Goal: Task Accomplishment & Management: Complete application form

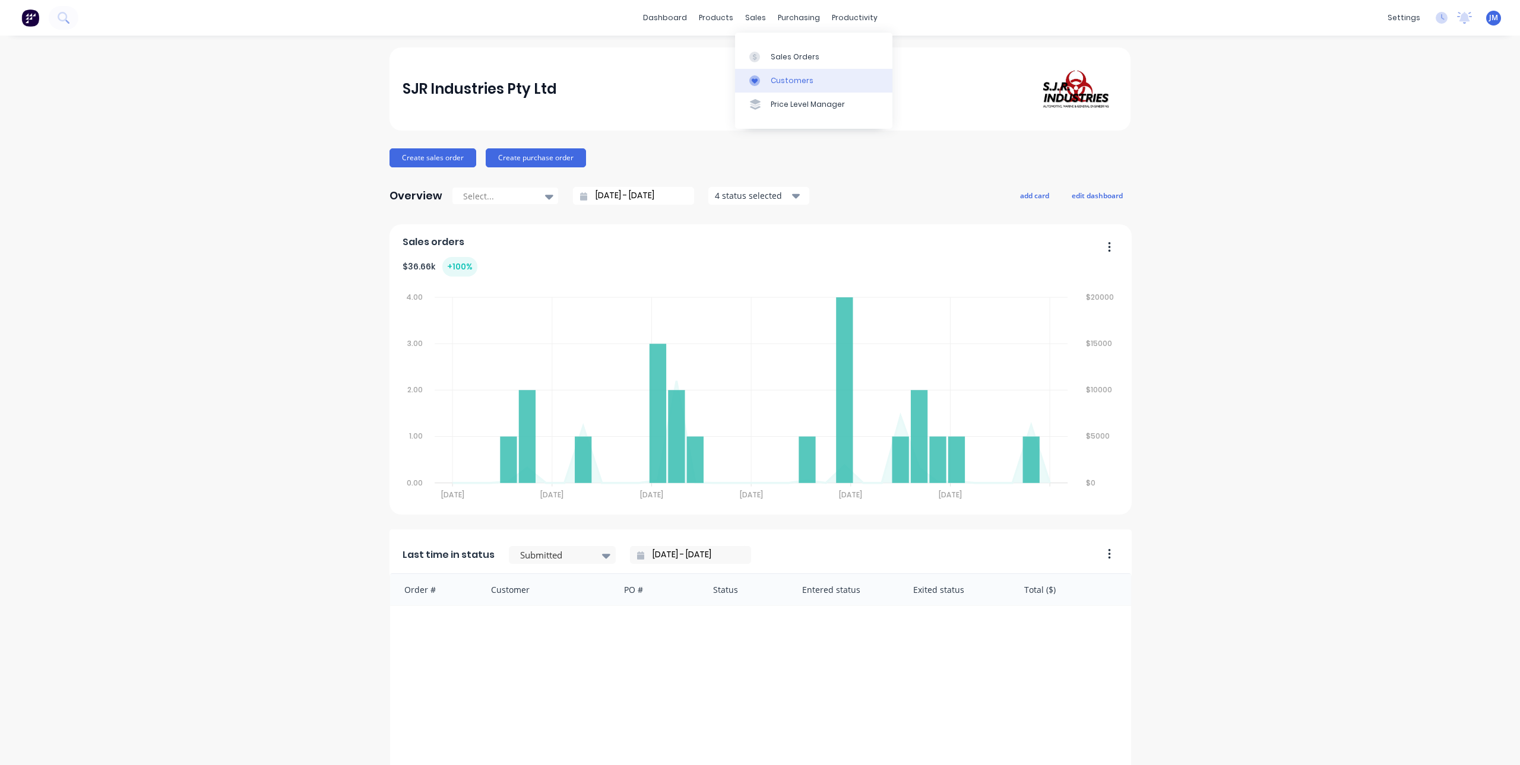
click at [760, 78] on div at bounding box center [758, 80] width 18 height 11
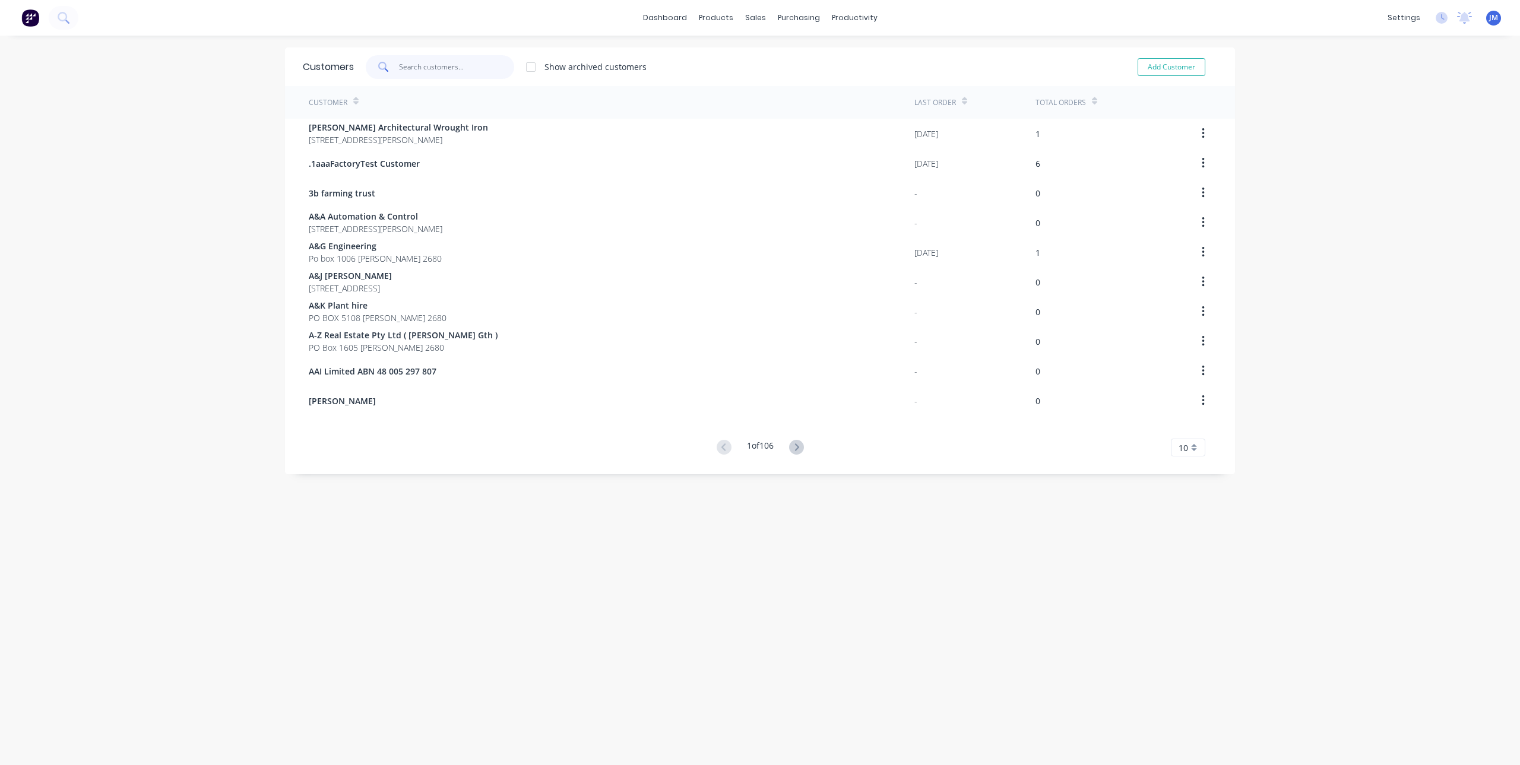
click at [453, 68] on input "text" at bounding box center [457, 67] width 116 height 24
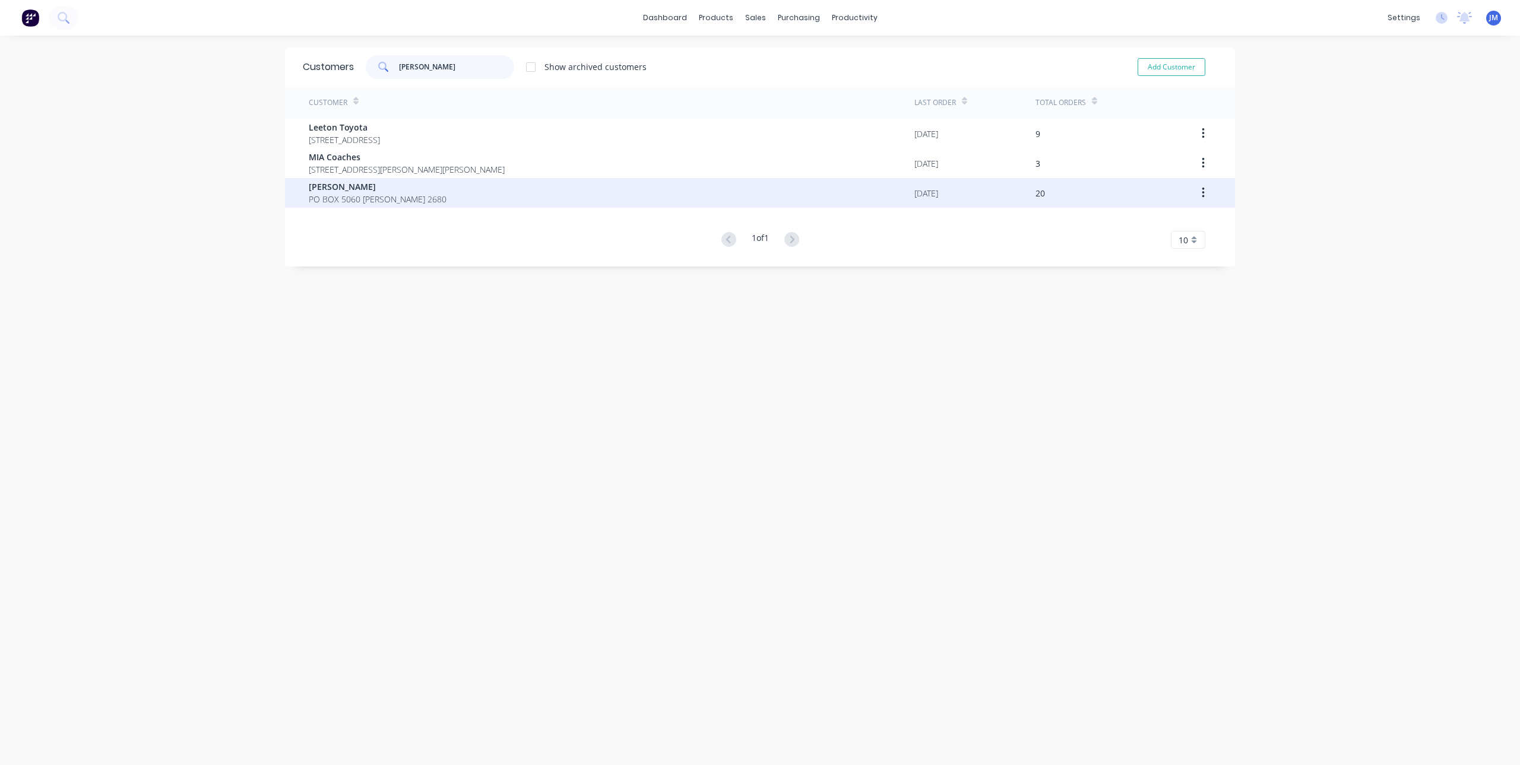
type input "[PERSON_NAME]"
click at [322, 192] on span "[PERSON_NAME]" at bounding box center [378, 186] width 138 height 12
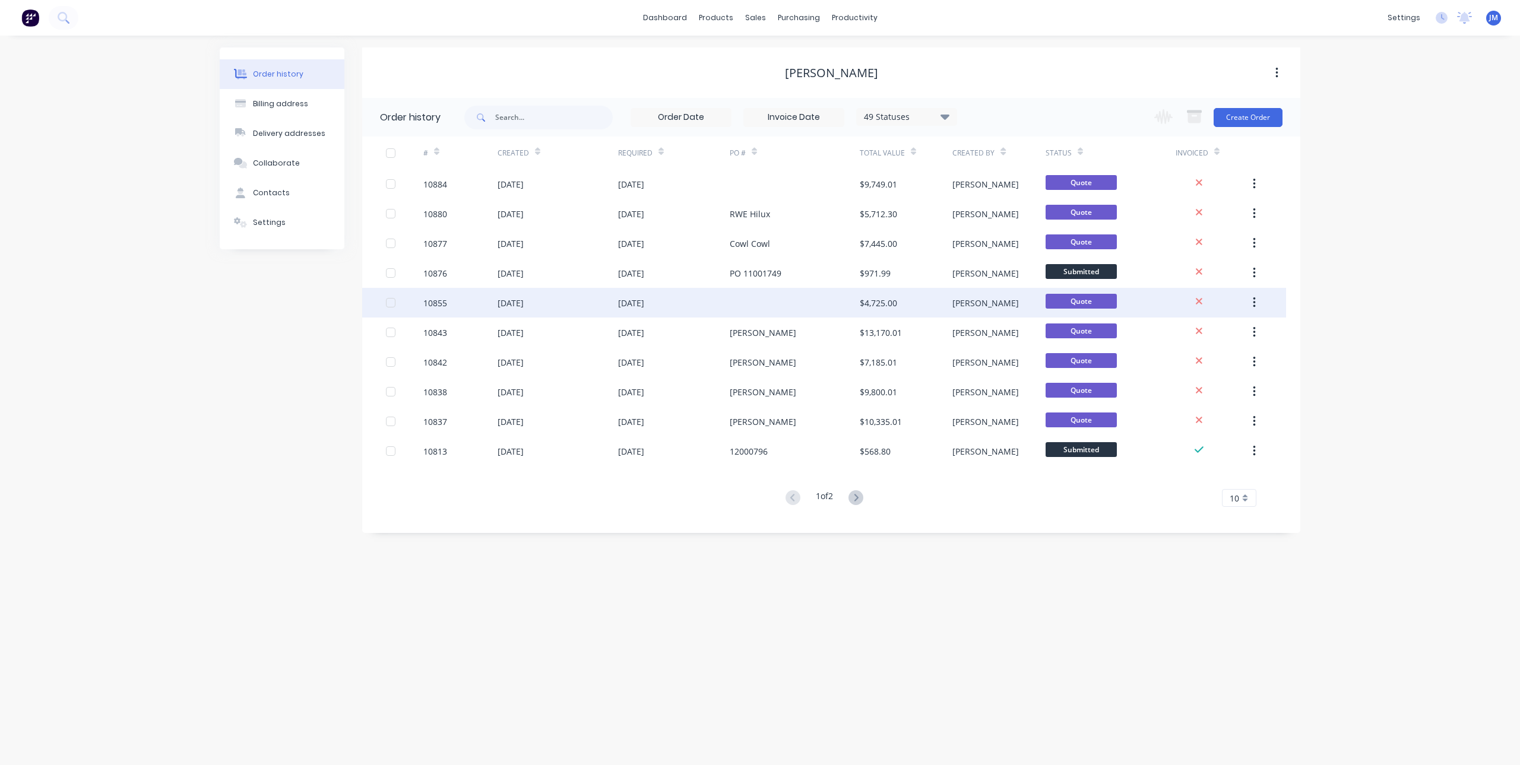
click at [671, 302] on div "[DATE]" at bounding box center [674, 303] width 112 height 30
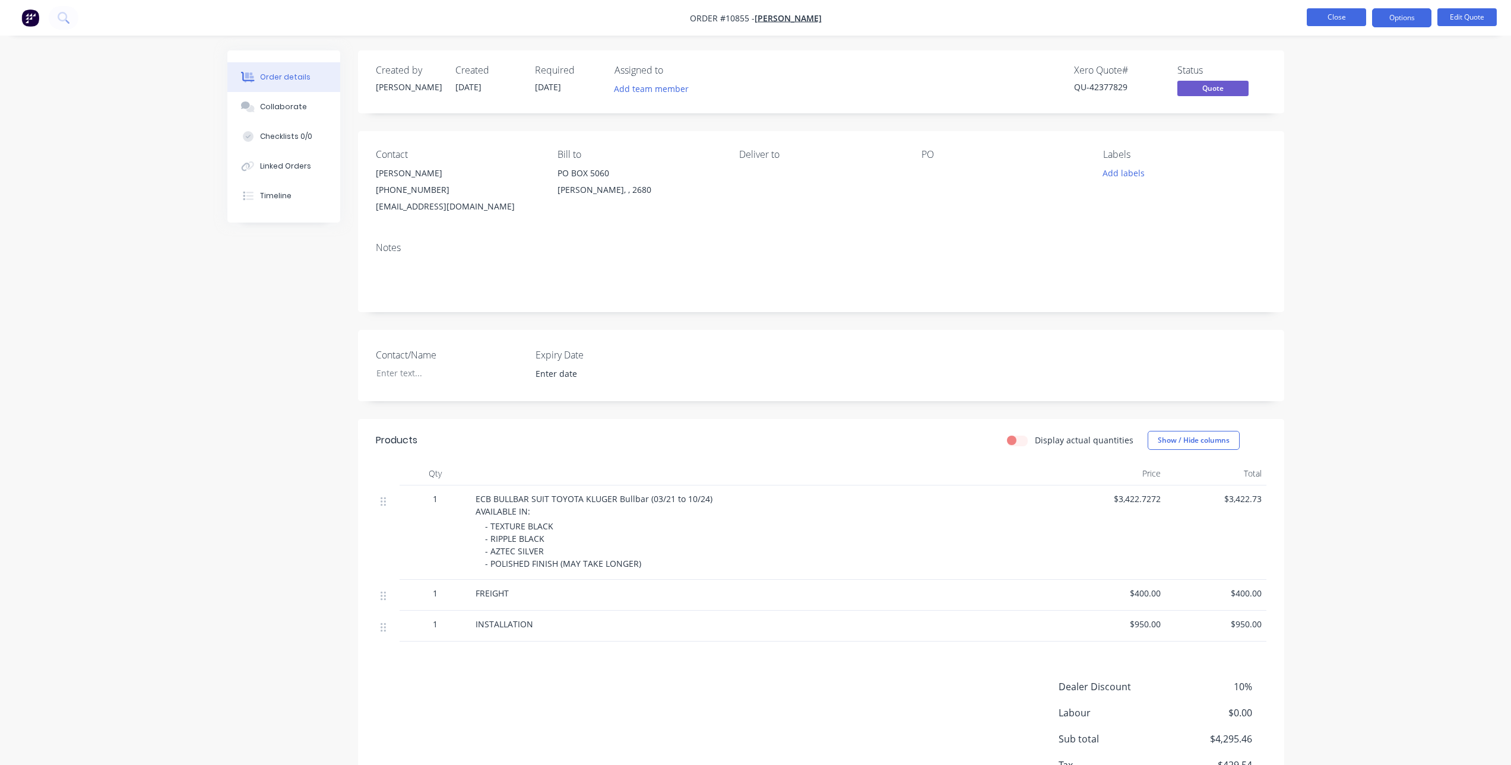
click at [1324, 14] on button "Close" at bounding box center [1335, 17] width 59 height 18
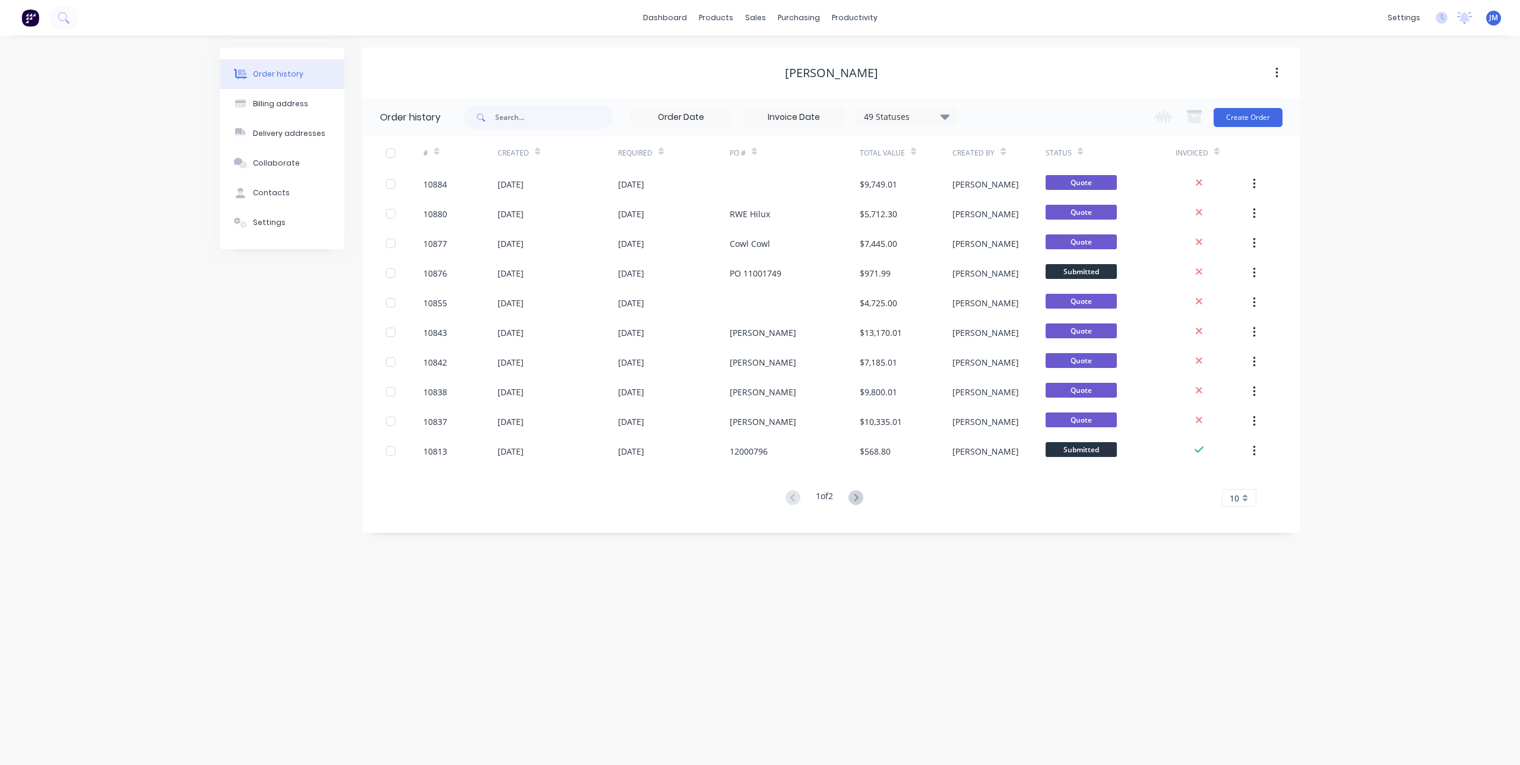
click at [1242, 128] on div "Change order status Submitted TRAY: ordered/submitted TRAY: not started TRAY: o…" at bounding box center [1214, 117] width 135 height 39
click at [1246, 113] on button "Create Order" at bounding box center [1247, 117] width 69 height 19
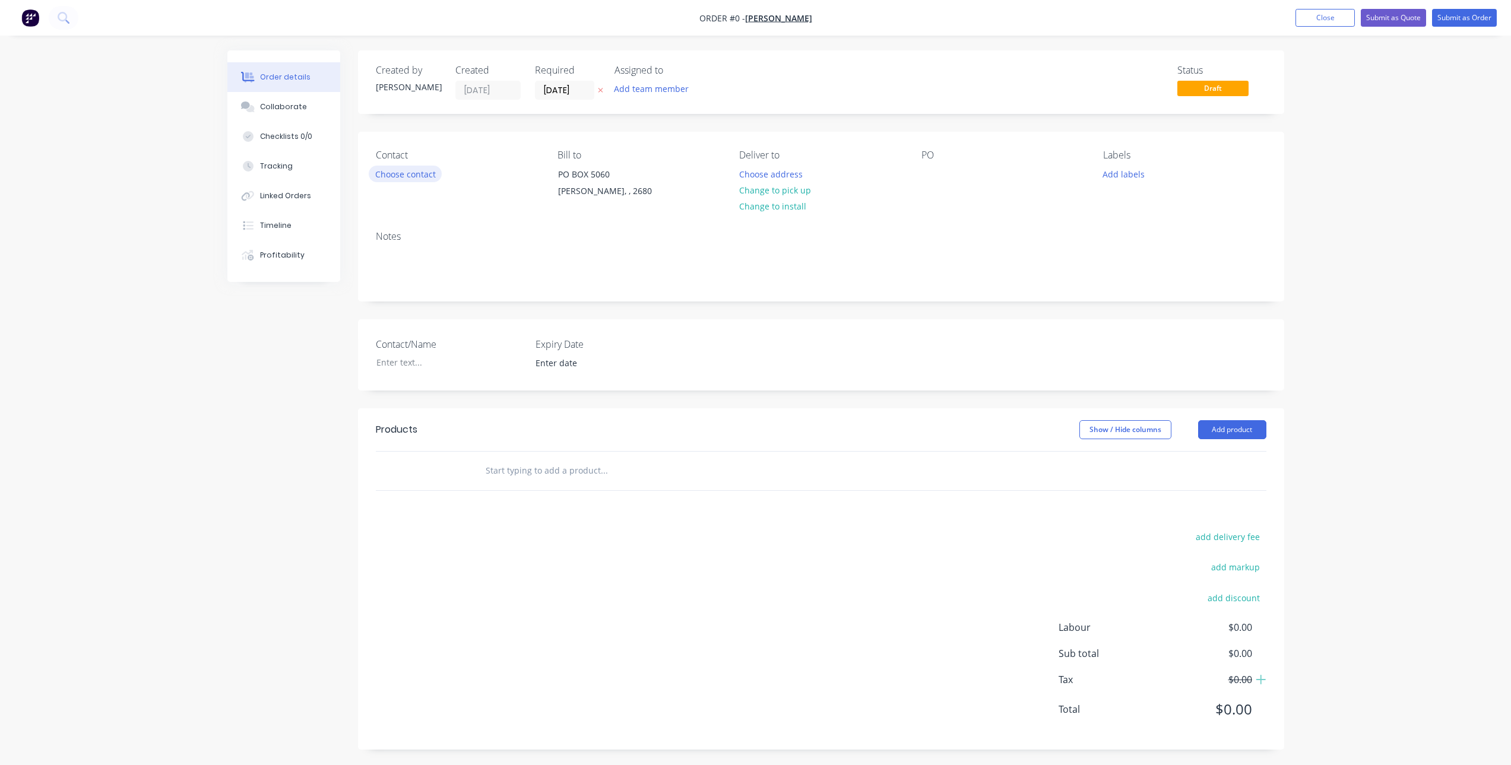
click at [421, 176] on button "Choose contact" at bounding box center [405, 174] width 73 height 16
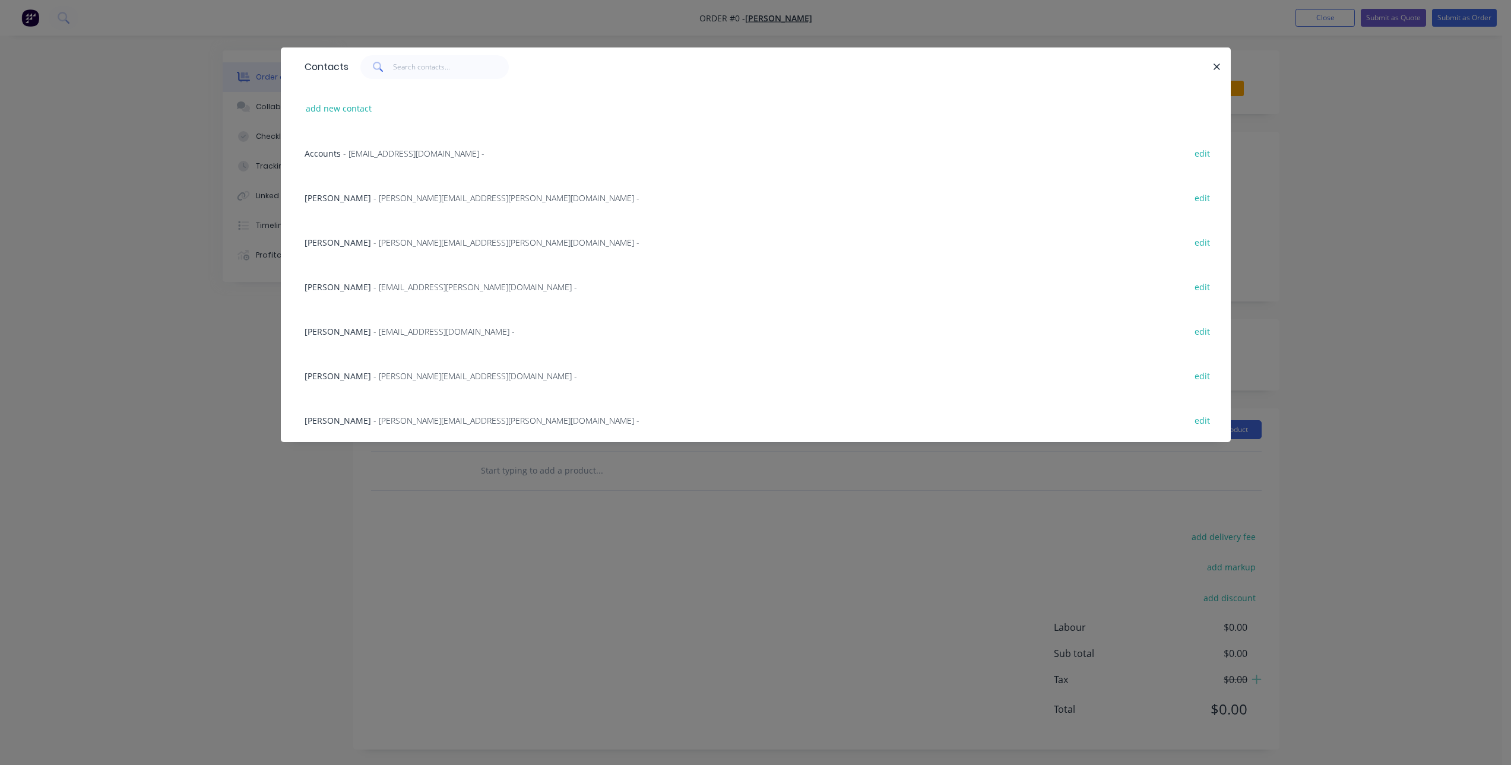
click at [382, 420] on span "- [PERSON_NAME][EMAIL_ADDRESS][PERSON_NAME][DOMAIN_NAME] -" at bounding box center [506, 420] width 266 height 11
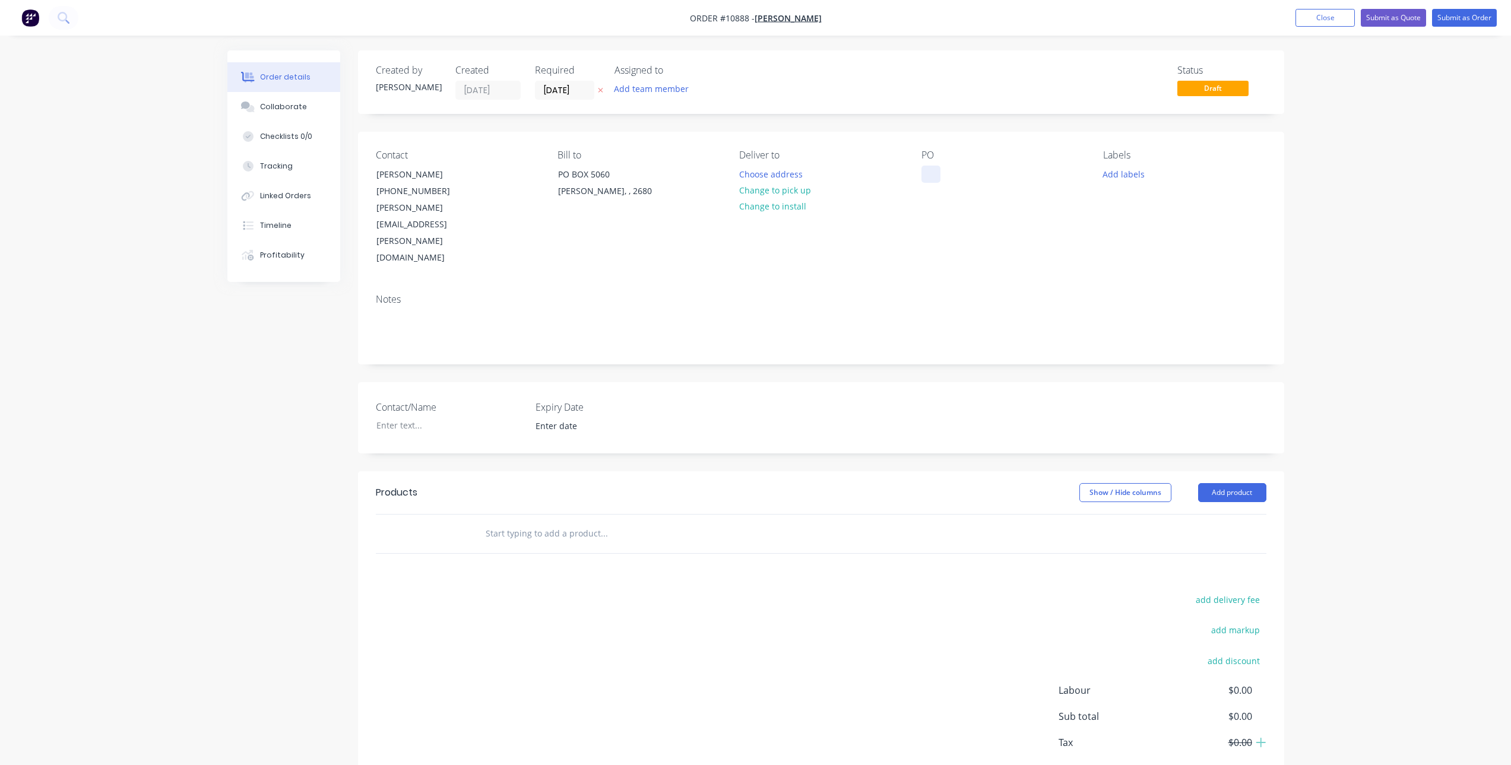
click at [921, 172] on div at bounding box center [930, 174] width 19 height 17
click at [558, 522] on input "text" at bounding box center [603, 534] width 237 height 24
paste input "TOYOTA RAV4 CRUISER Bullbar with Bumper Lights (01/19 to ) Part #: BT138SYP"
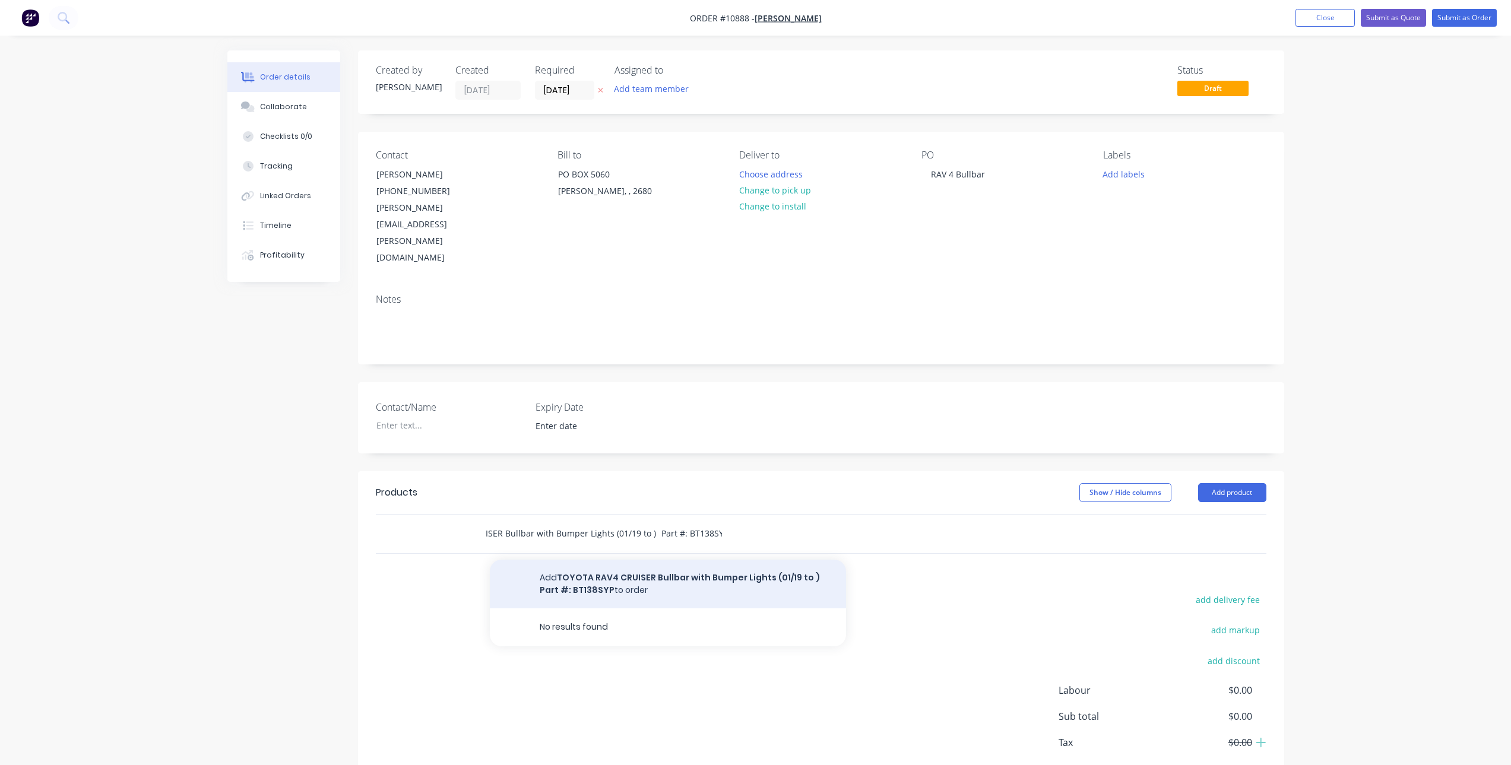
type input "TOYOTA RAV4 CRUISER Bullbar with Bumper Lights (01/19 to ) Part #: BT138SYP"
click at [617, 560] on button "Add TOYOTA RAV4 CRUISER Bullbar with Bumper Lights (01/19 to ) Part #: BT138SYP…" at bounding box center [668, 584] width 356 height 49
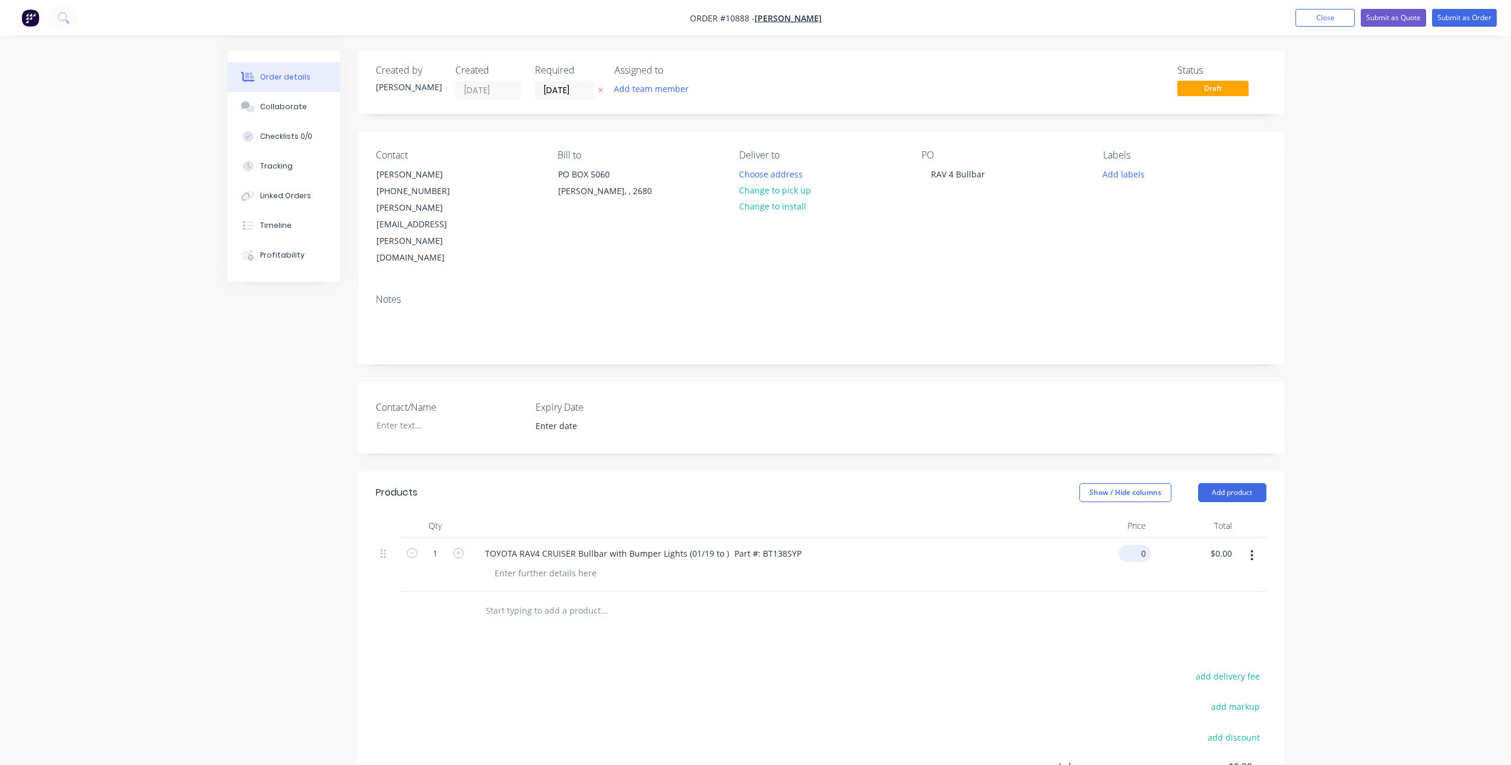
click at [1133, 545] on div "0 $0.00" at bounding box center [1134, 553] width 32 height 17
type input "$3,318.1818"
type input "$3,318.18"
click at [1084, 592] on div at bounding box center [821, 611] width 890 height 39
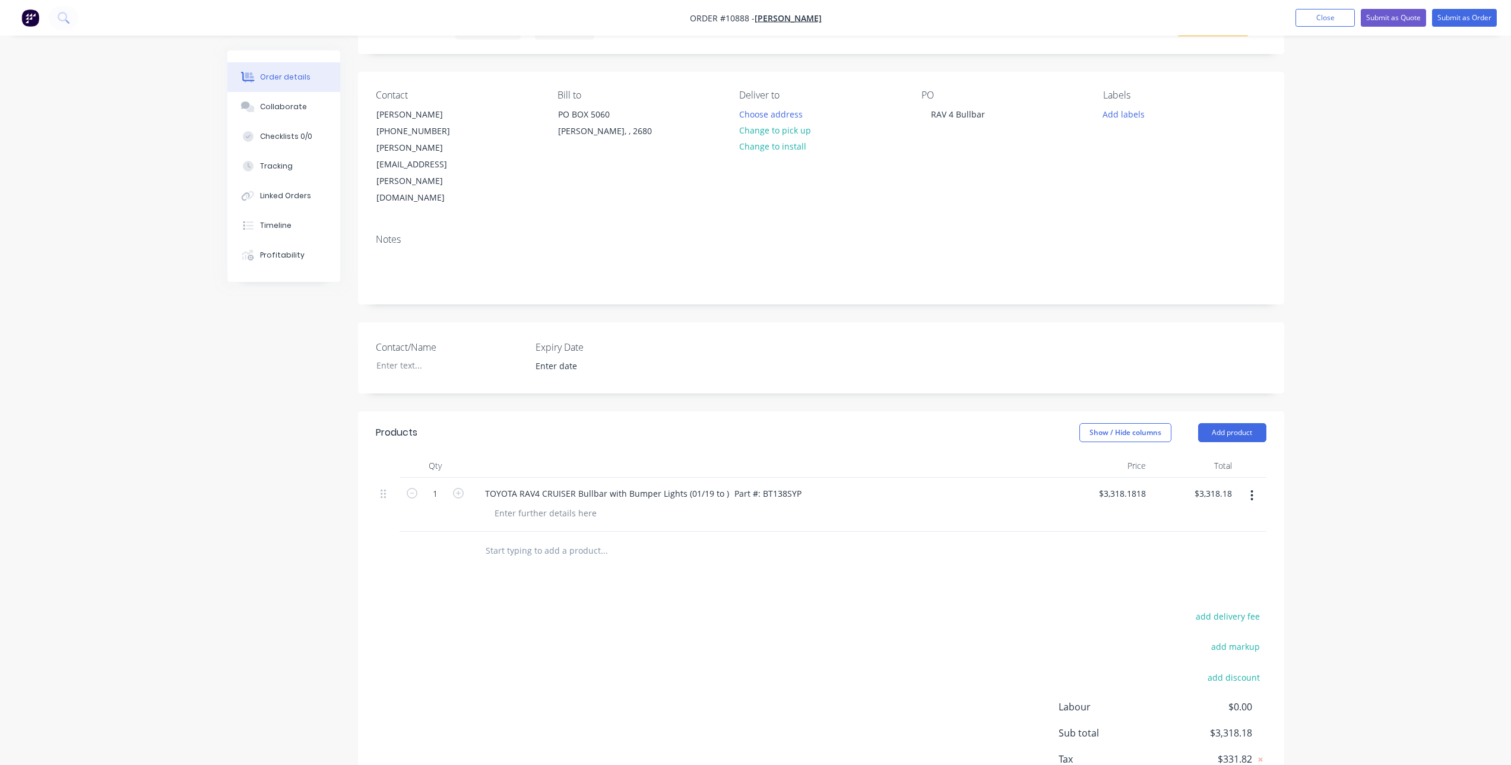
scroll to position [33, 0]
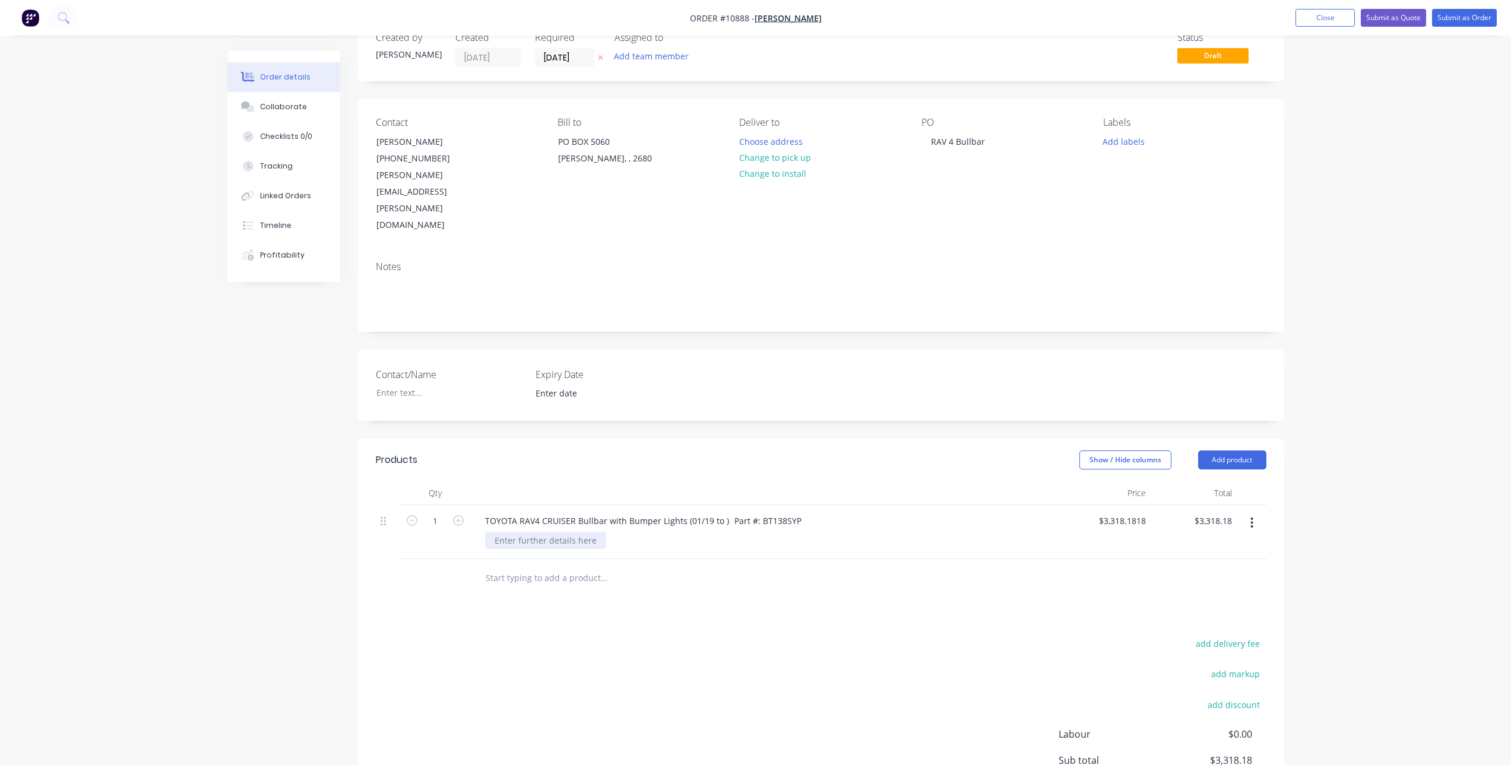
click at [511, 532] on div at bounding box center [545, 540] width 121 height 17
click at [526, 550] on div "Products Show / Hide columns Add product Qty Price Total 1 TOYOTA RAV4 CRUISER …" at bounding box center [821, 648] width 926 height 418
click at [534, 566] on input "text" at bounding box center [603, 578] width 237 height 24
type input "p"
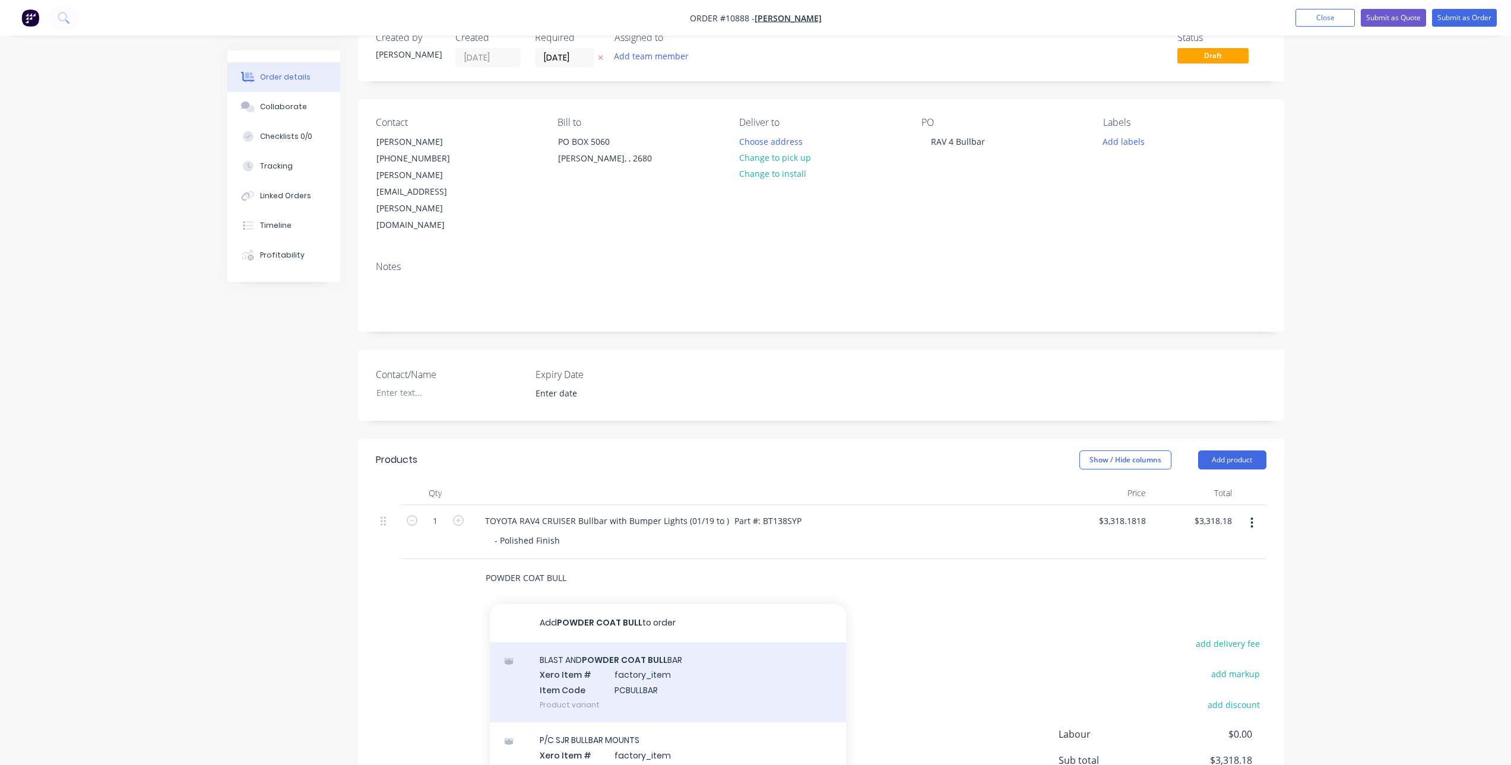
type input "POWDER COAT BULL"
click at [645, 642] on div "BLAST AND POWDER COAT BULL BAR Xero Item # factory_item Item Code PCBULLBAR Pro…" at bounding box center [668, 682] width 356 height 80
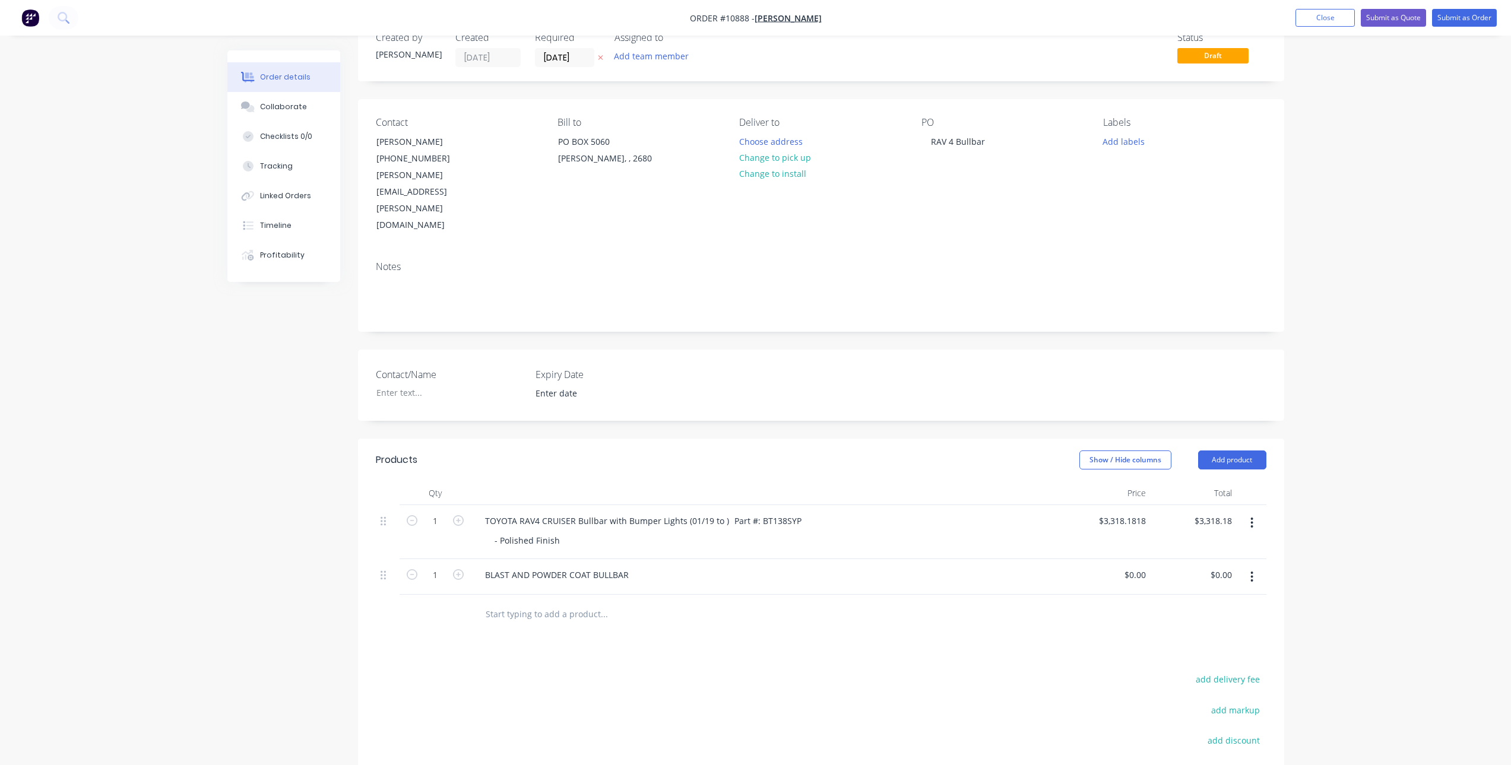
click at [1250, 570] on icon "button" at bounding box center [1251, 576] width 3 height 13
click at [1204, 671] on div "Delete" at bounding box center [1209, 679] width 91 height 17
click at [569, 566] on input "text" at bounding box center [603, 578] width 237 height 24
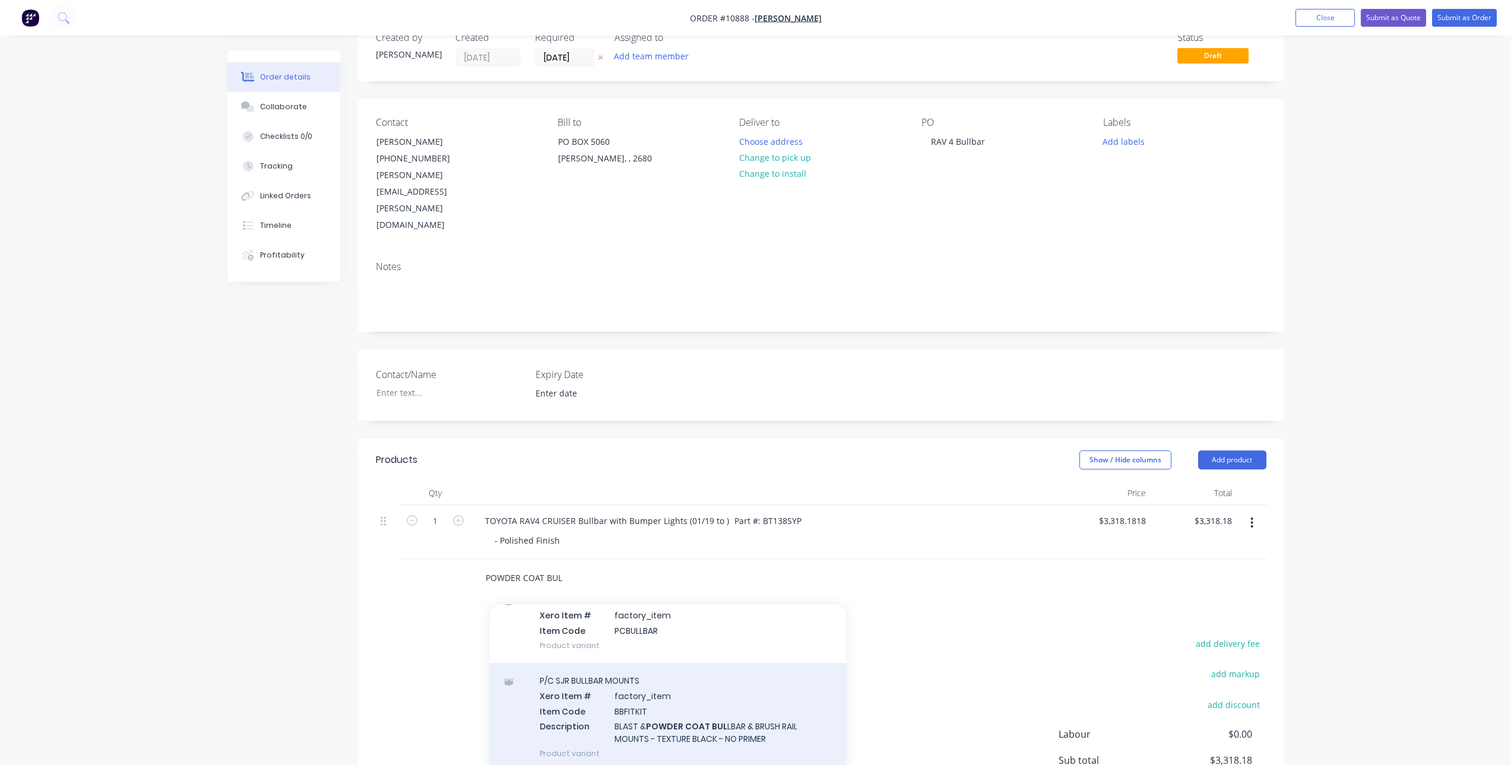
scroll to position [106, 0]
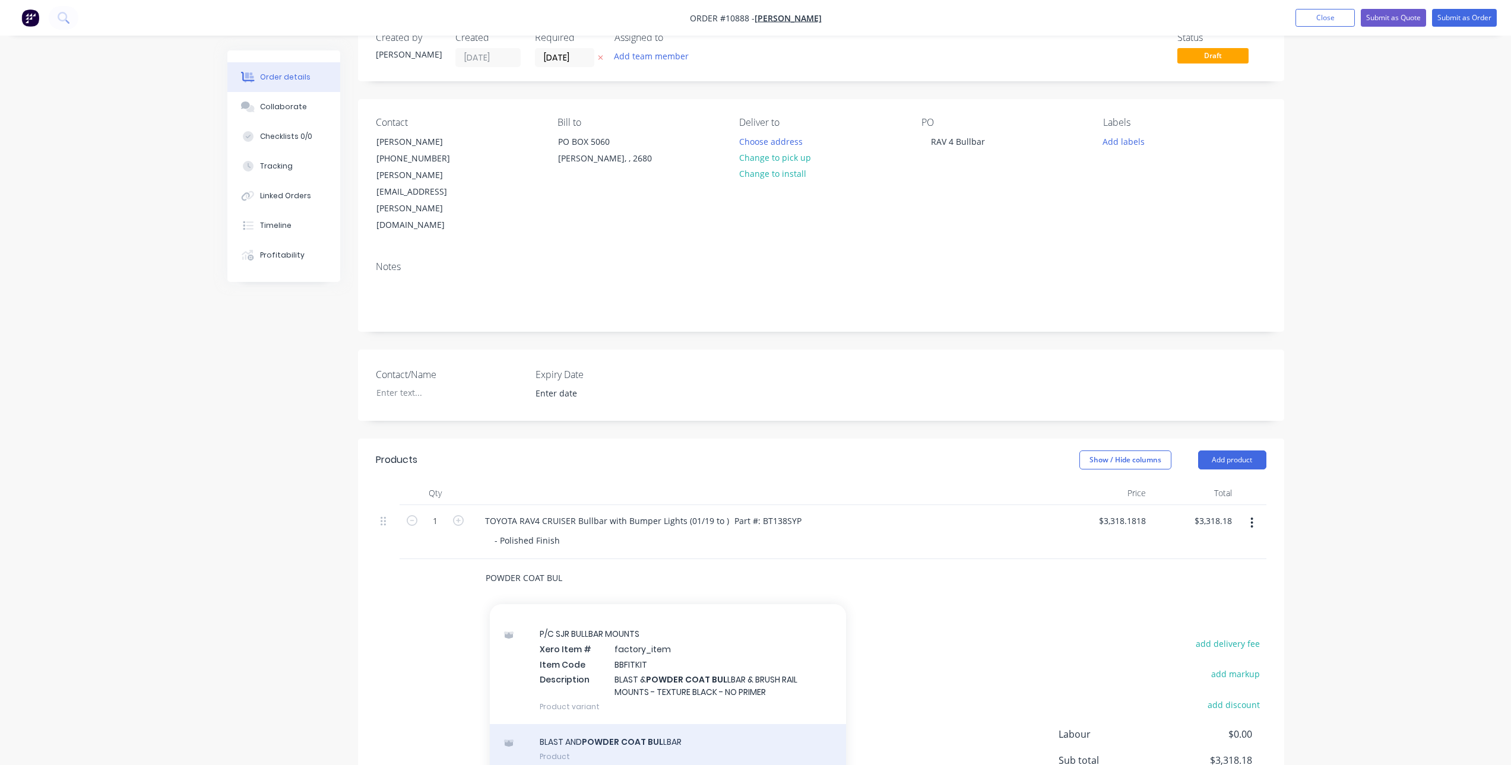
type input "POWDER COAT BUL"
click at [578, 724] on div "BLAST AND POWDER COAT BUL LBAR Product" at bounding box center [668, 749] width 356 height 50
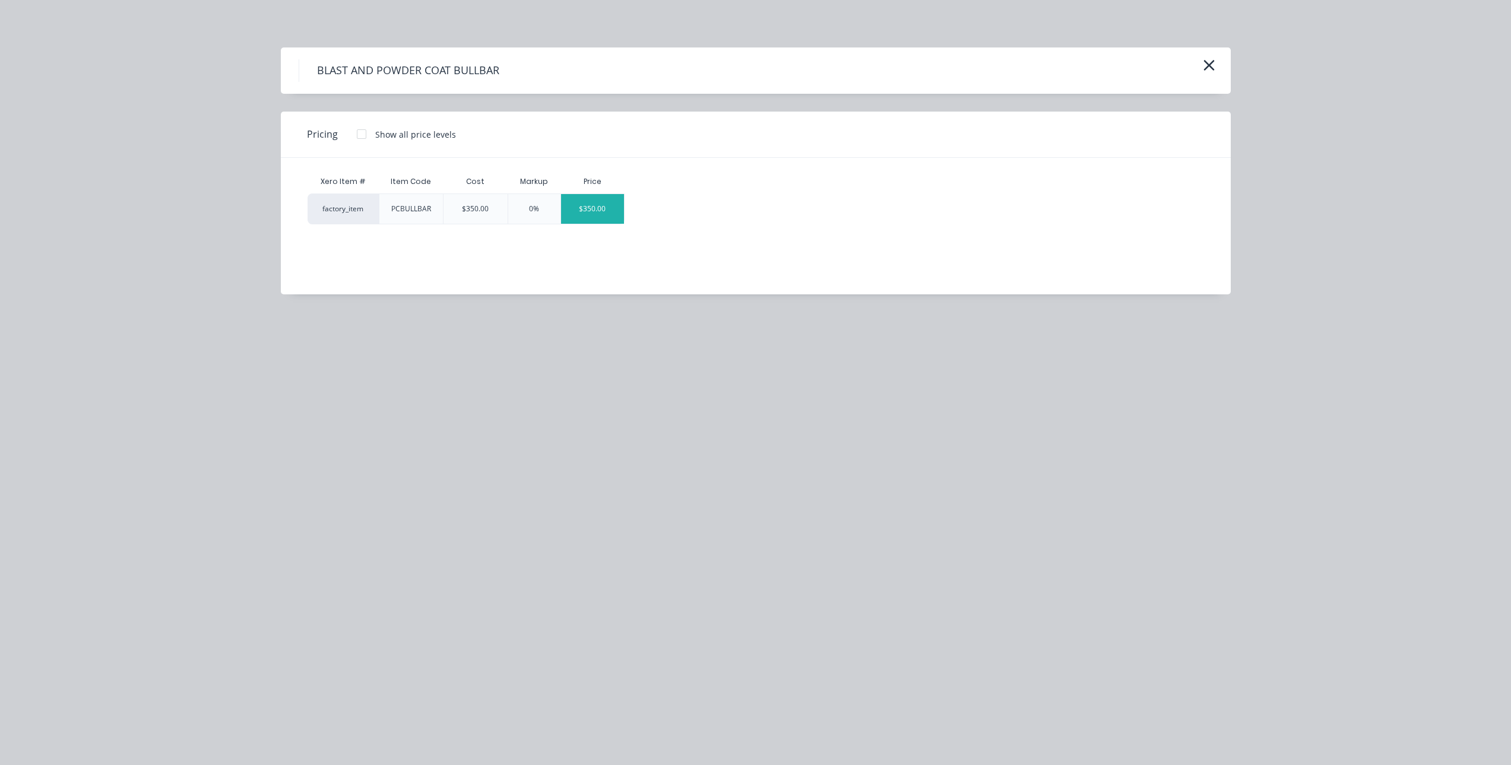
click at [590, 201] on div "$350.00" at bounding box center [593, 209] width 64 height 30
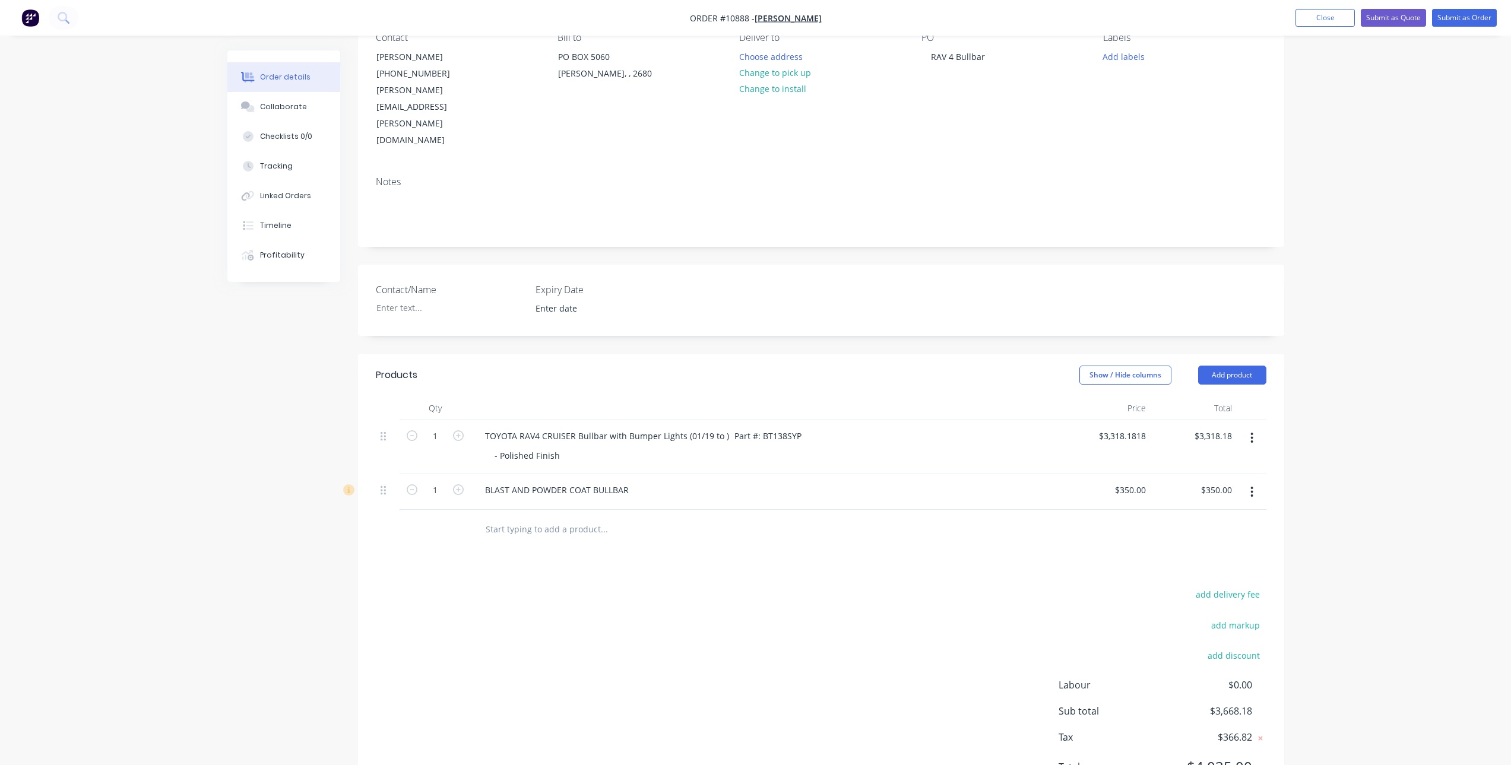
scroll to position [128, 0]
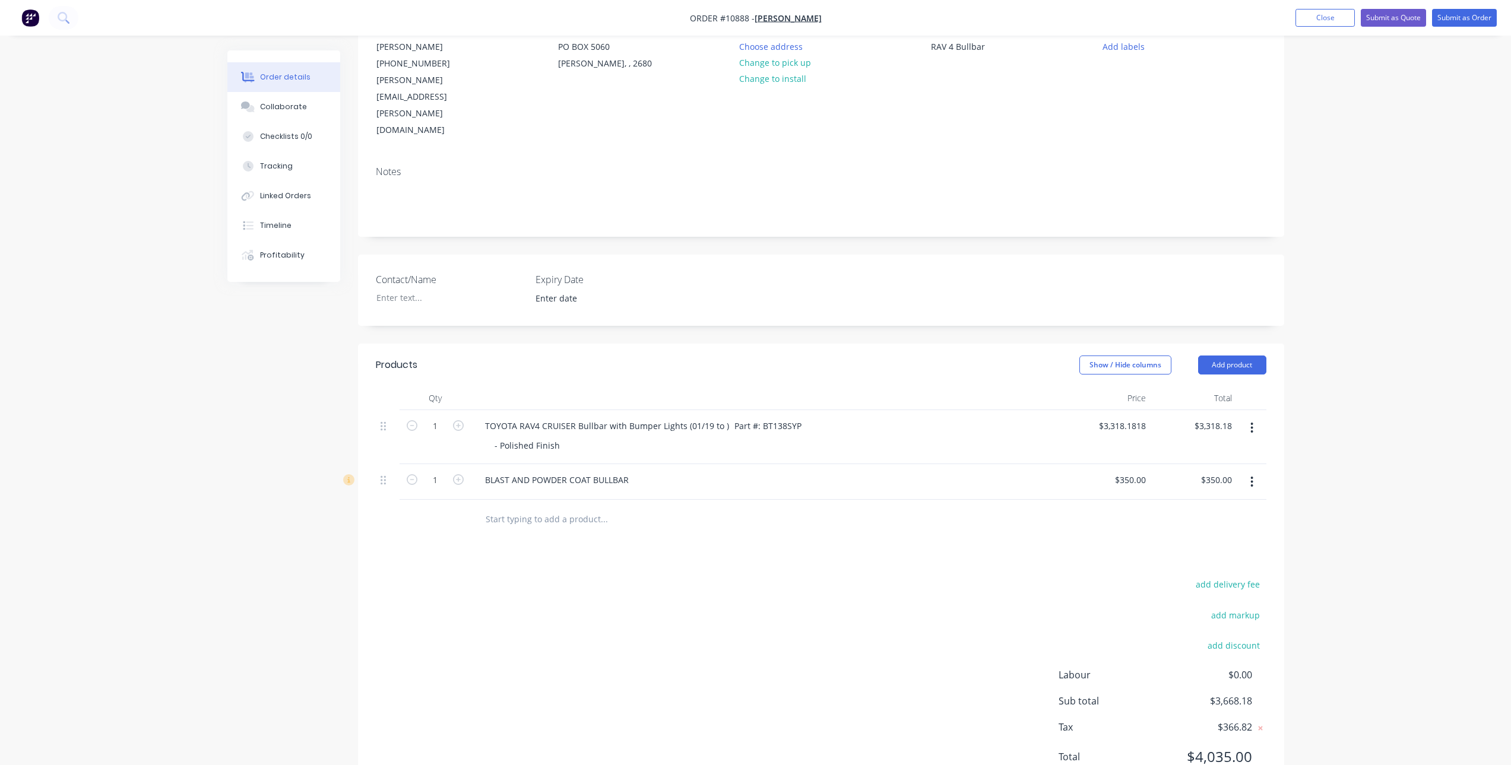
click at [639, 471] on div "BLAST AND POWDER COAT BULLBAR" at bounding box center [767, 479] width 584 height 17
click at [635, 471] on div "BLAST AND POWDER COAT BULLBAR" at bounding box center [556, 479] width 163 height 17
click at [652, 507] on input "text" at bounding box center [603, 519] width 237 height 24
click at [1121, 464] on div "$350.00 $350.00" at bounding box center [1107, 482] width 86 height 36
click at [1121, 464] on div "350 $350.00" at bounding box center [1107, 482] width 86 height 36
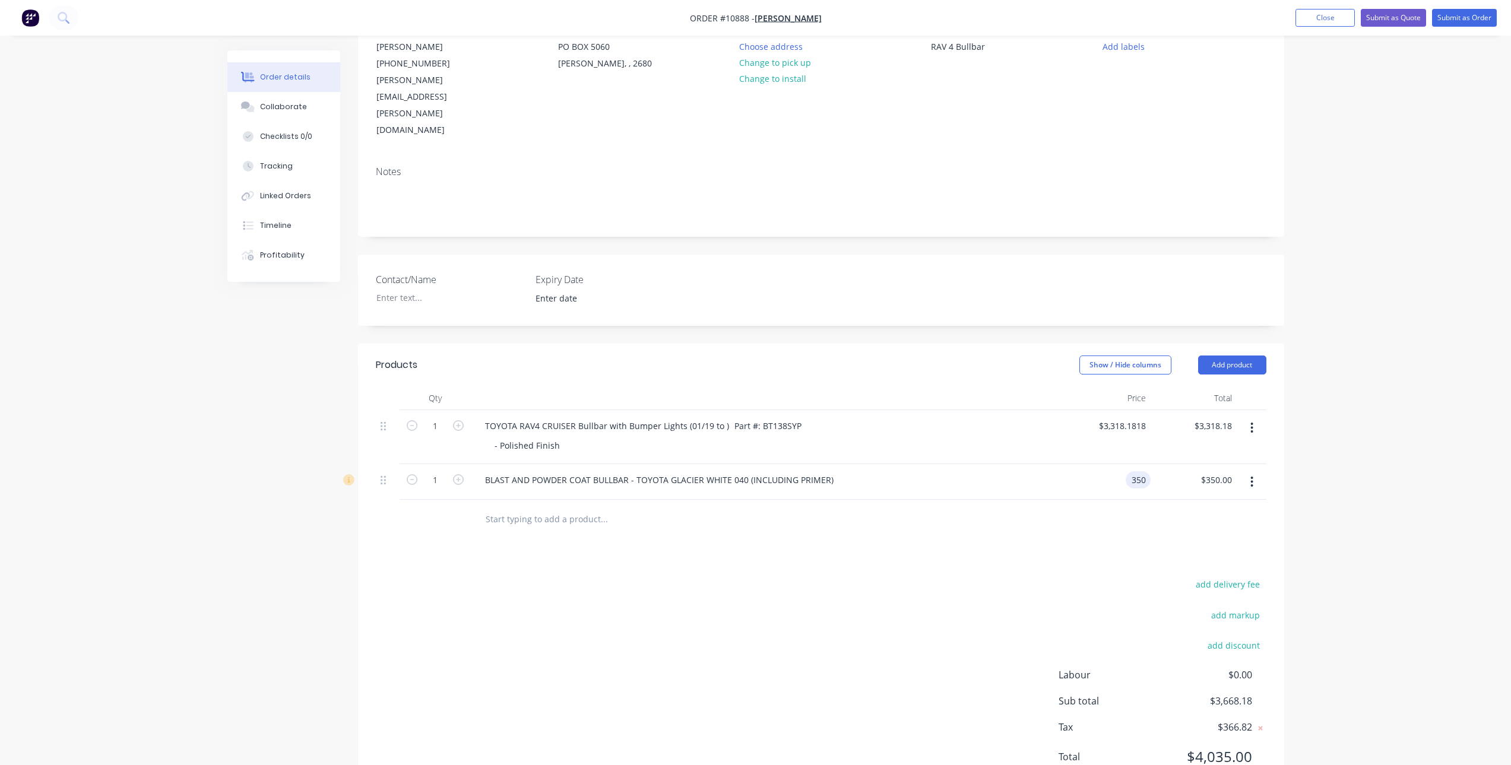
type input "$350.00"
click at [746, 576] on div "add delivery fee add markup add discount Labour $0.00 Sub total $3,668.18 Tax $…" at bounding box center [821, 677] width 890 height 203
click at [580, 507] on input "text" at bounding box center [603, 519] width 237 height 24
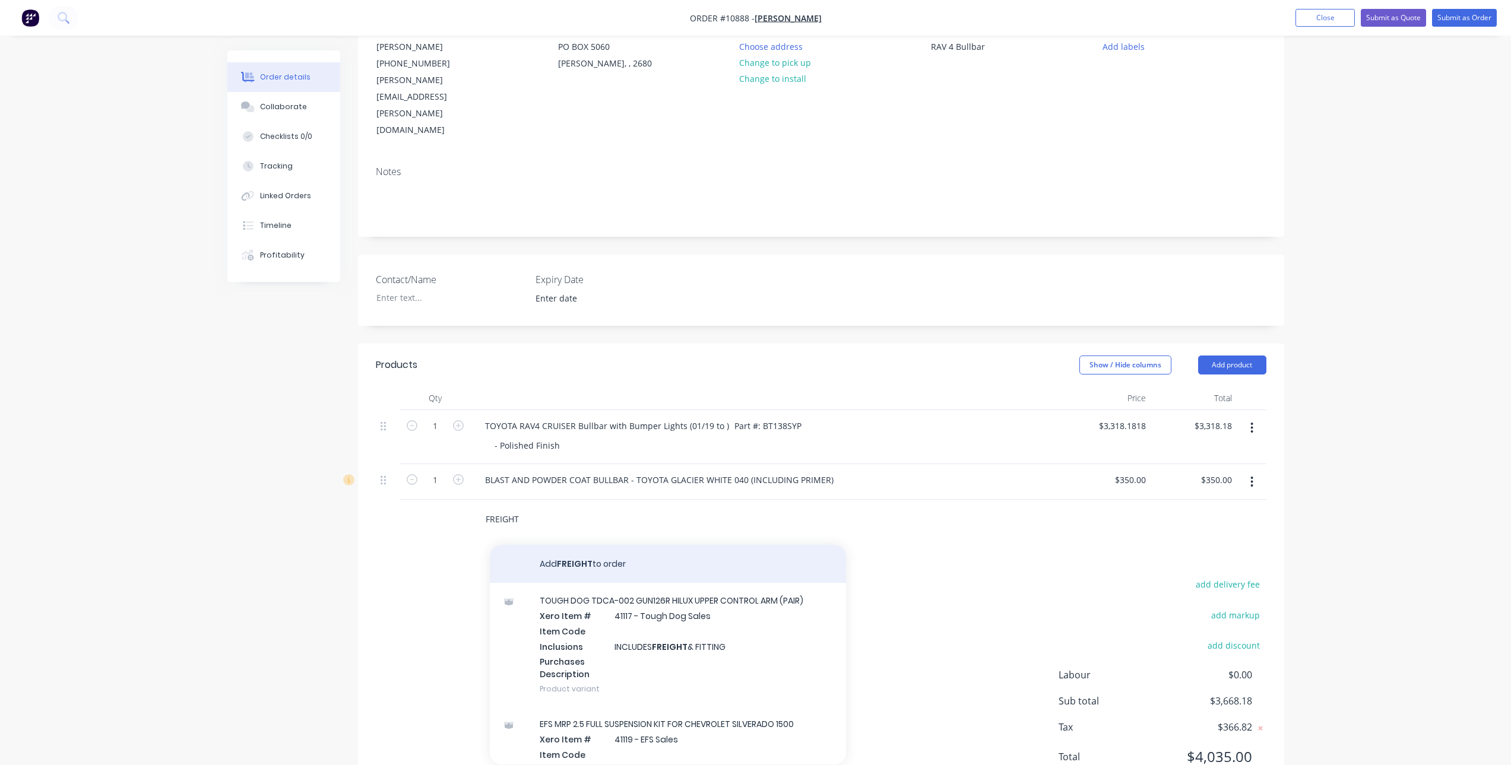
type input "FREIGHT"
click at [610, 545] on button "Add FREIGHT to order" at bounding box center [668, 564] width 356 height 38
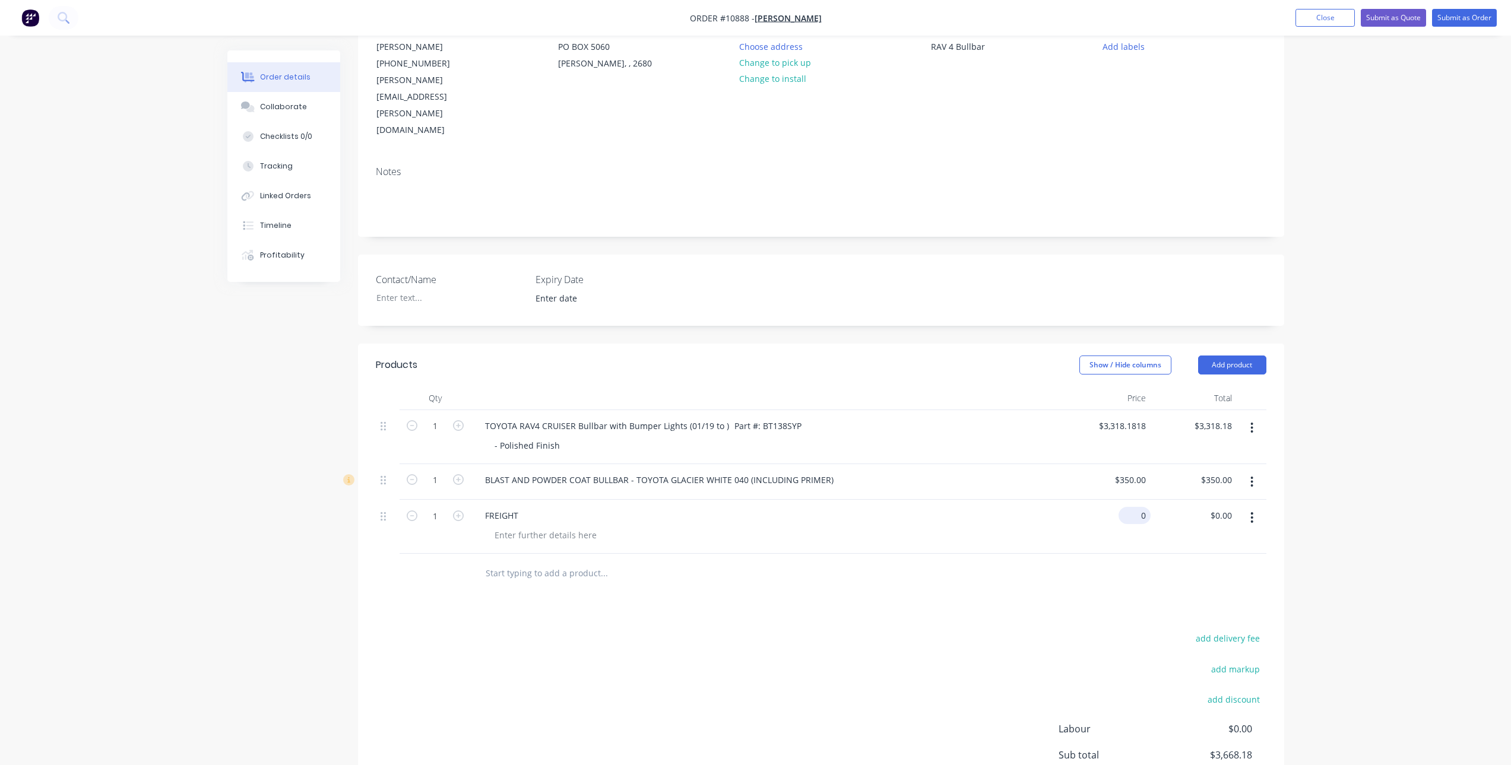
click at [1141, 507] on input "0" at bounding box center [1136, 515] width 27 height 17
type input "$400.00"
click at [625, 630] on div "add delivery fee add markup add discount Labour $0.00 Sub total $3,668.18 Tax $…" at bounding box center [821, 731] width 890 height 203
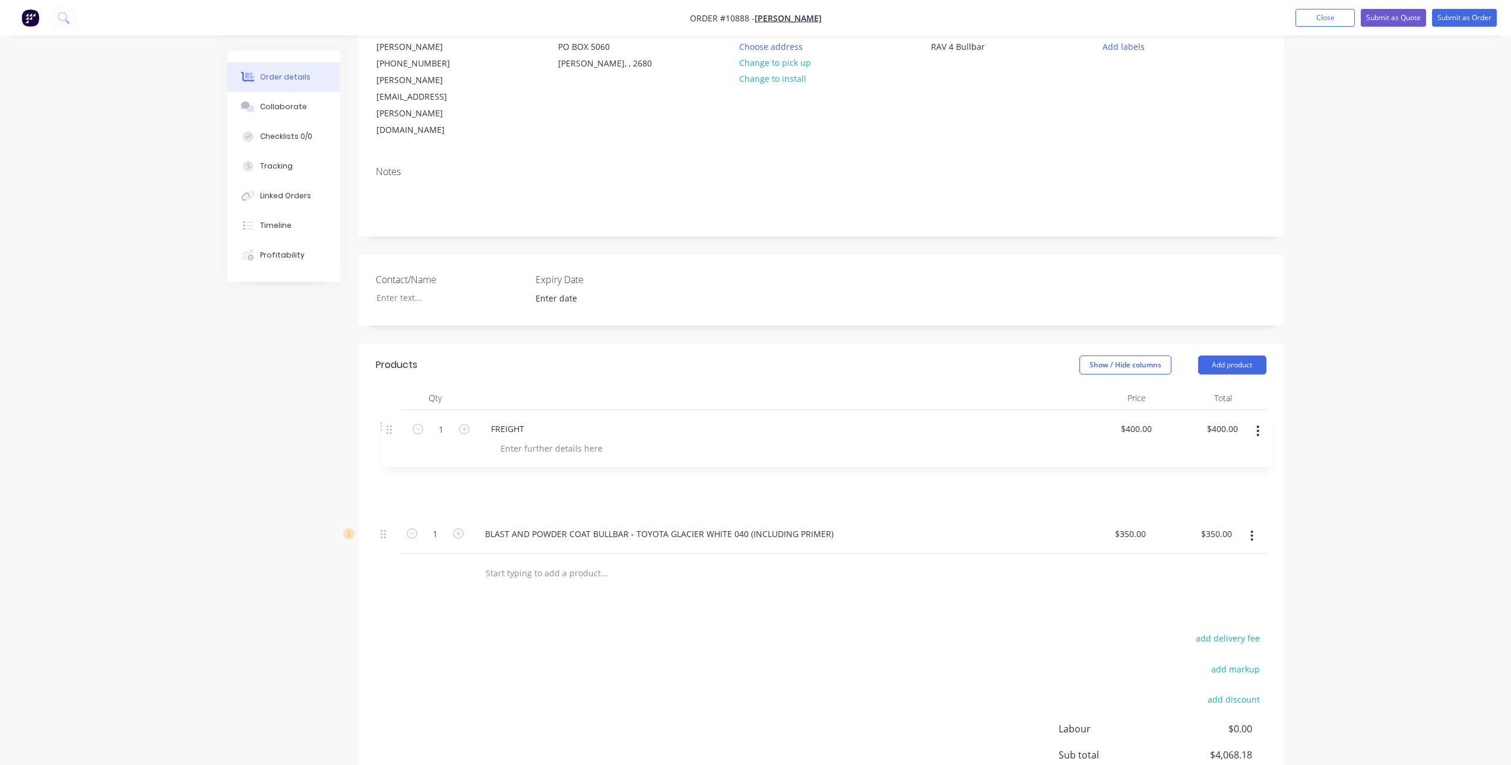
drag, startPoint x: 383, startPoint y: 467, endPoint x: 389, endPoint y: 419, distance: 48.4
click at [389, 420] on div "1 TOYOTA RAV4 CRUISER Bullbar with Bumper Lights (01/19 to ) Part #: BT138SYP -…" at bounding box center [821, 482] width 890 height 144
click at [537, 561] on input "text" at bounding box center [603, 573] width 237 height 24
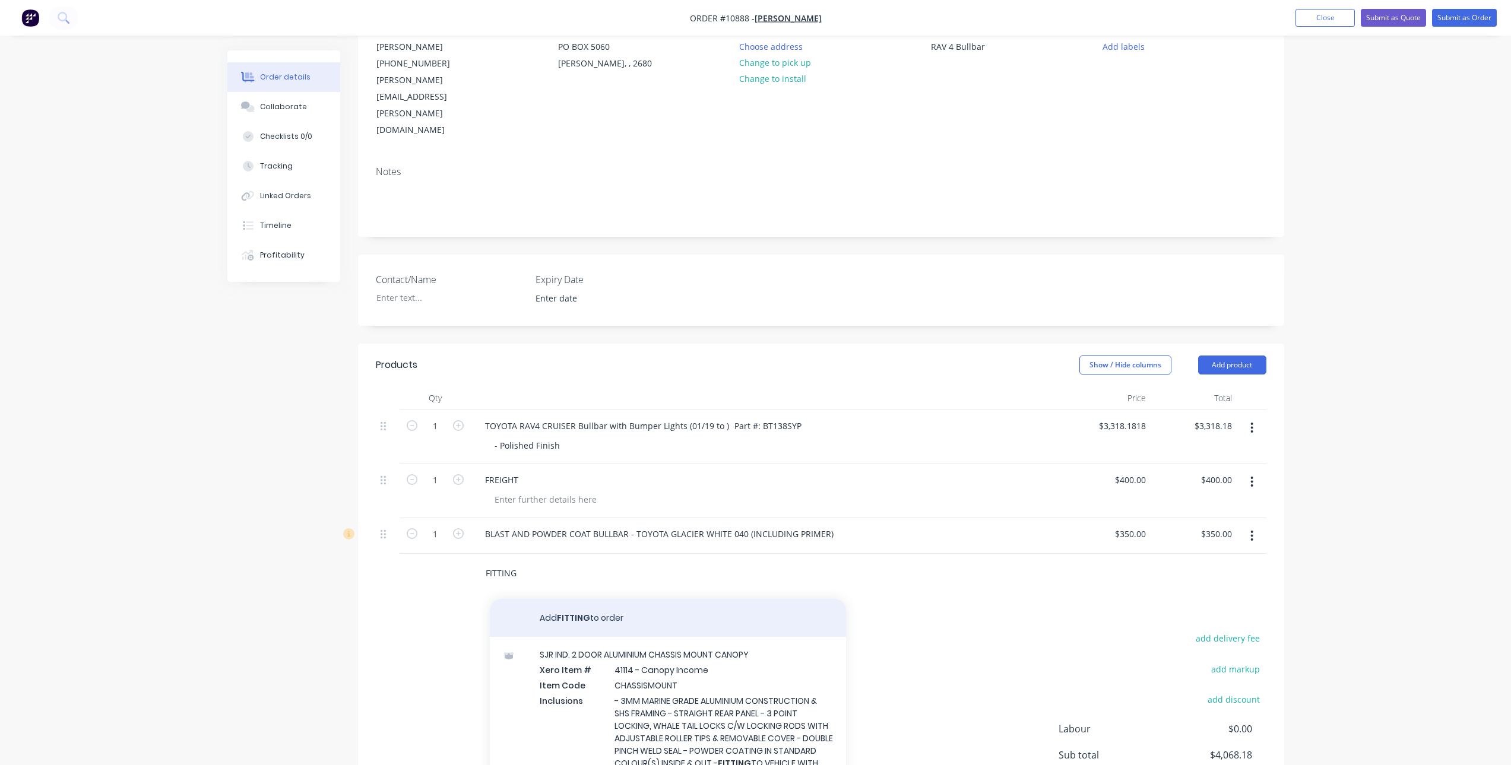
type input "FITTING"
click at [570, 599] on button "Add FITTING to order" at bounding box center [668, 618] width 356 height 38
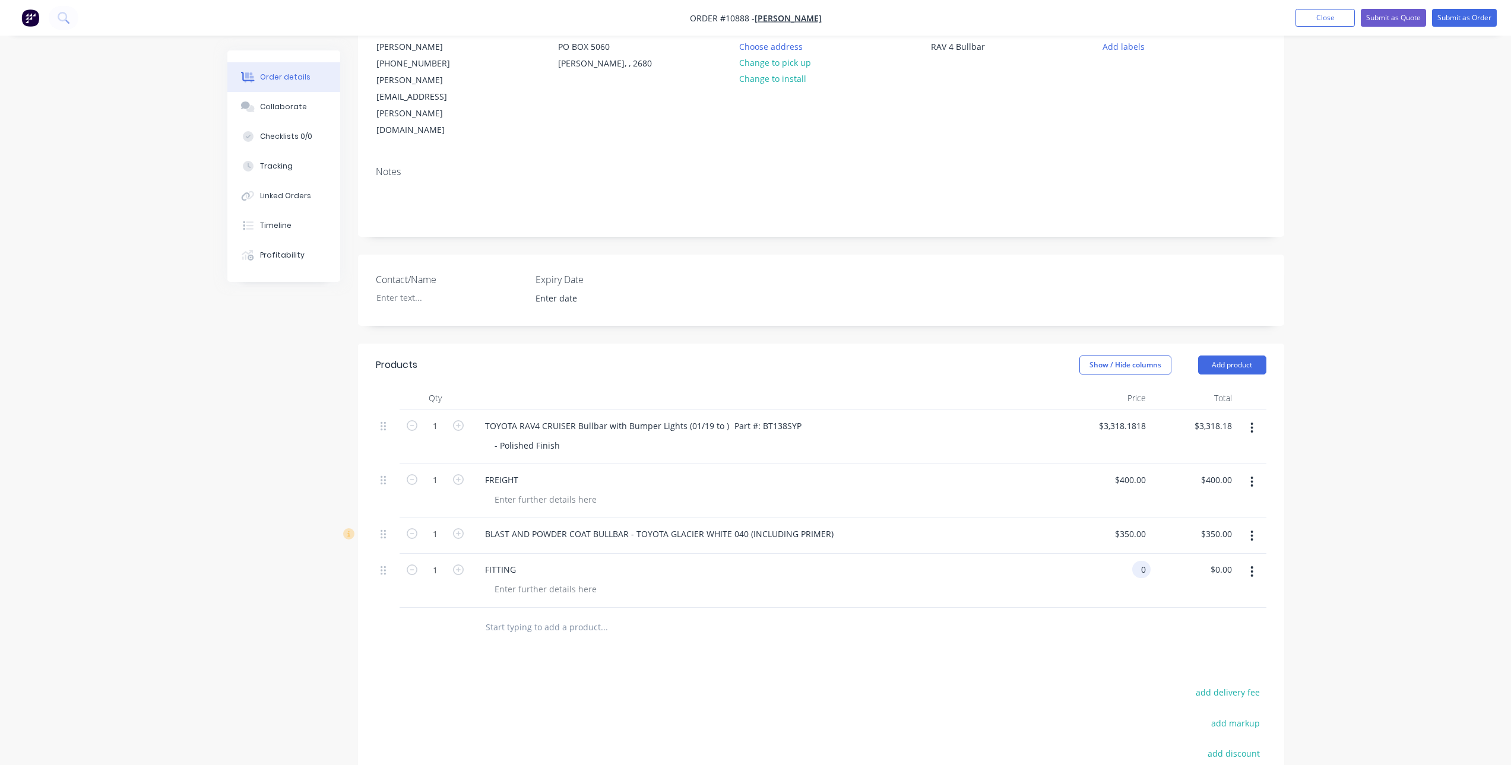
click at [1128, 554] on div "0 0" at bounding box center [1107, 581] width 86 height 54
type input "$900.00"
click at [959, 608] on div at bounding box center [821, 627] width 890 height 39
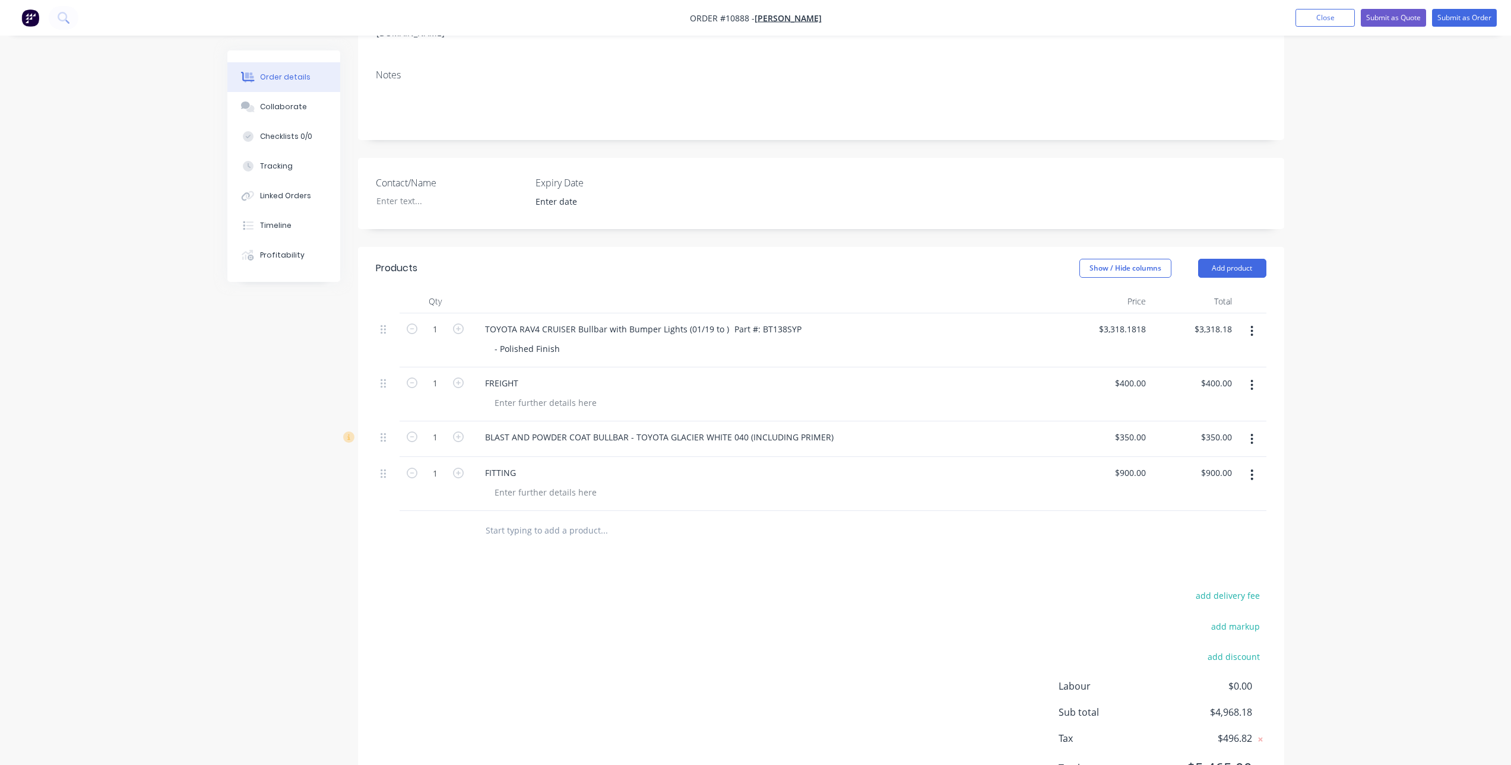
scroll to position [236, 0]
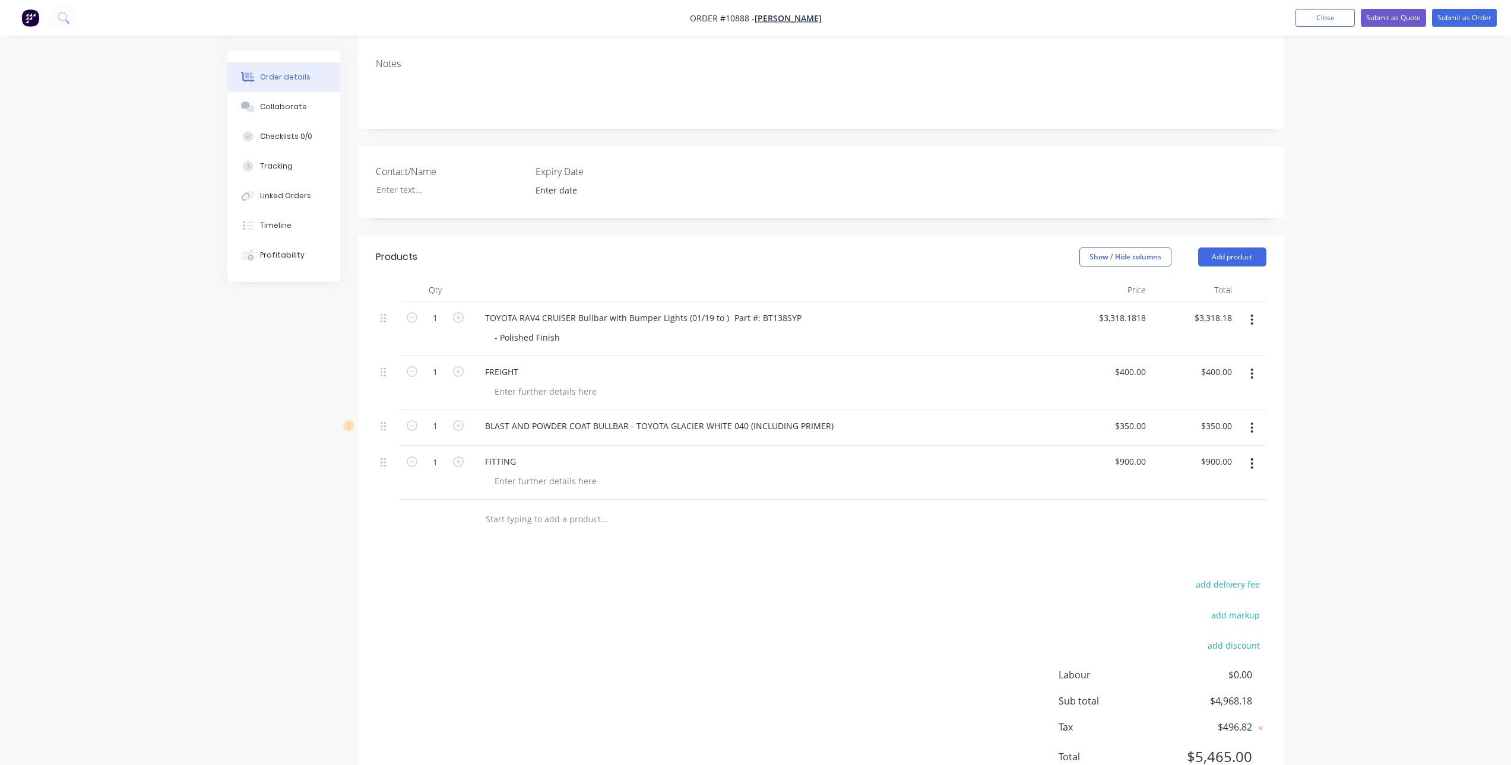
click at [653, 509] on div "Products Show / Hide columns Add product Qty Price Total 1 TOYOTA RAV4 CRUISER …" at bounding box center [821, 517] width 926 height 562
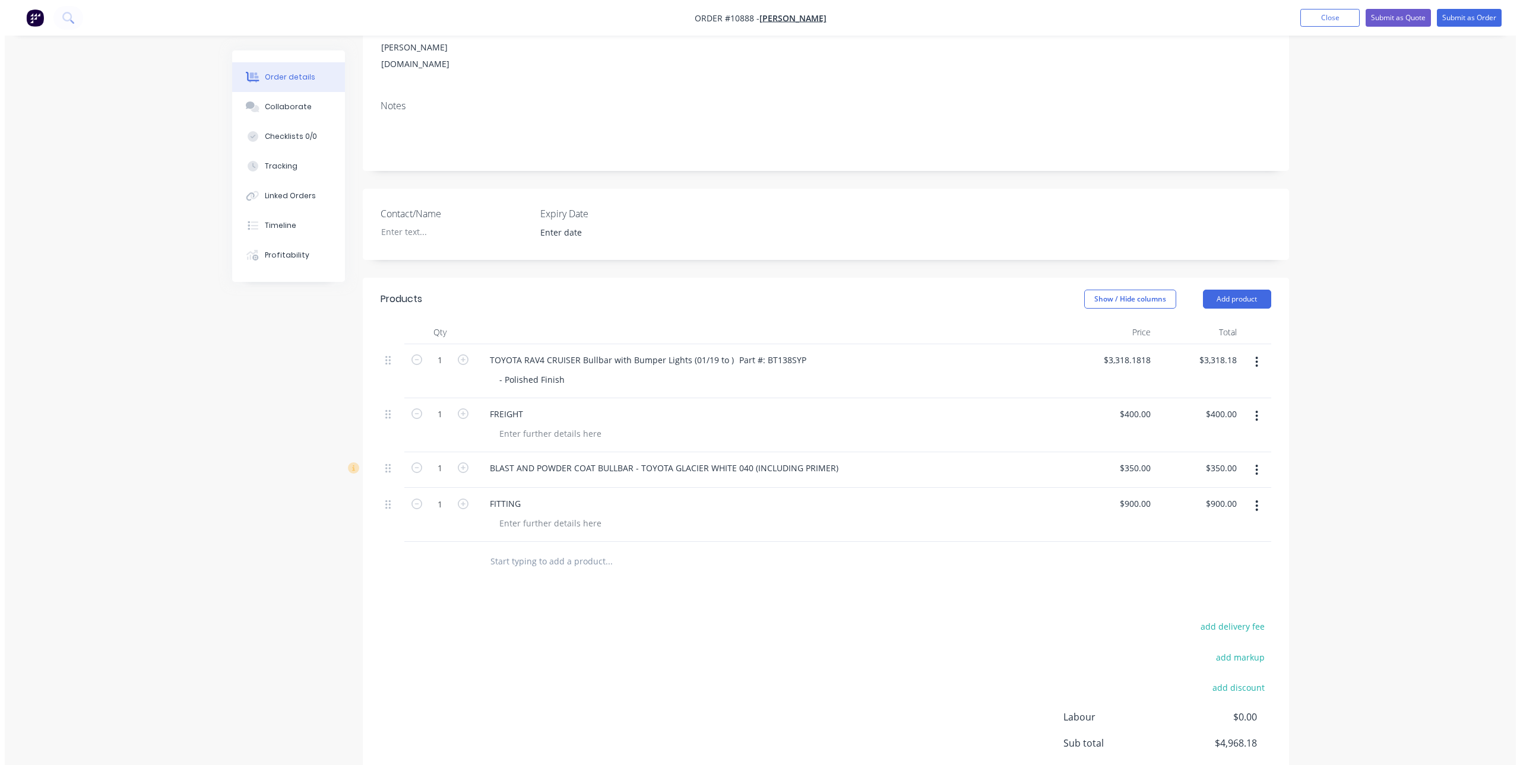
scroll to position [0, 0]
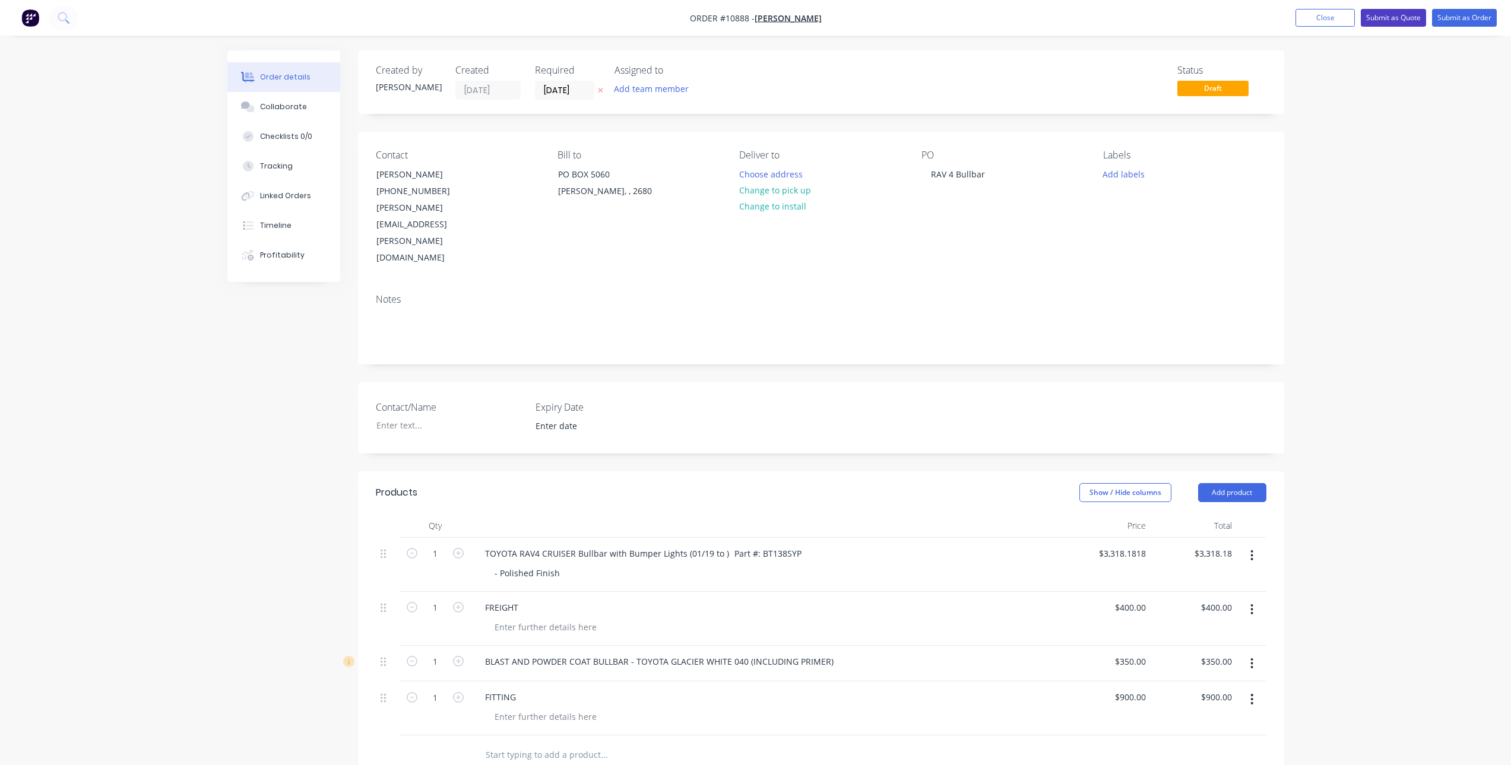
click at [1405, 20] on button "Submit as Quote" at bounding box center [1392, 18] width 65 height 18
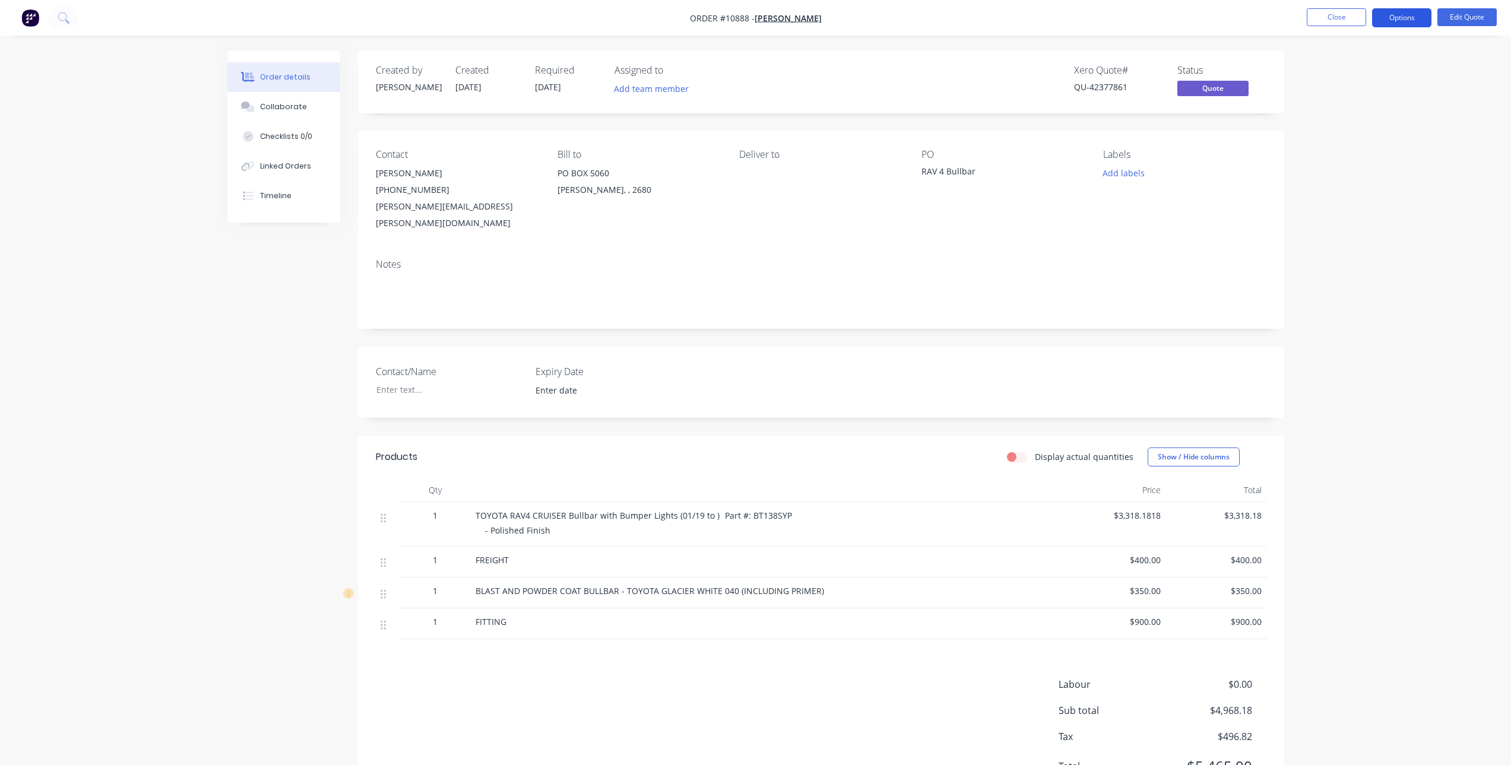
click at [1409, 15] on button "Options" at bounding box center [1401, 17] width 59 height 19
click at [1334, 73] on div "Quote" at bounding box center [1365, 72] width 109 height 17
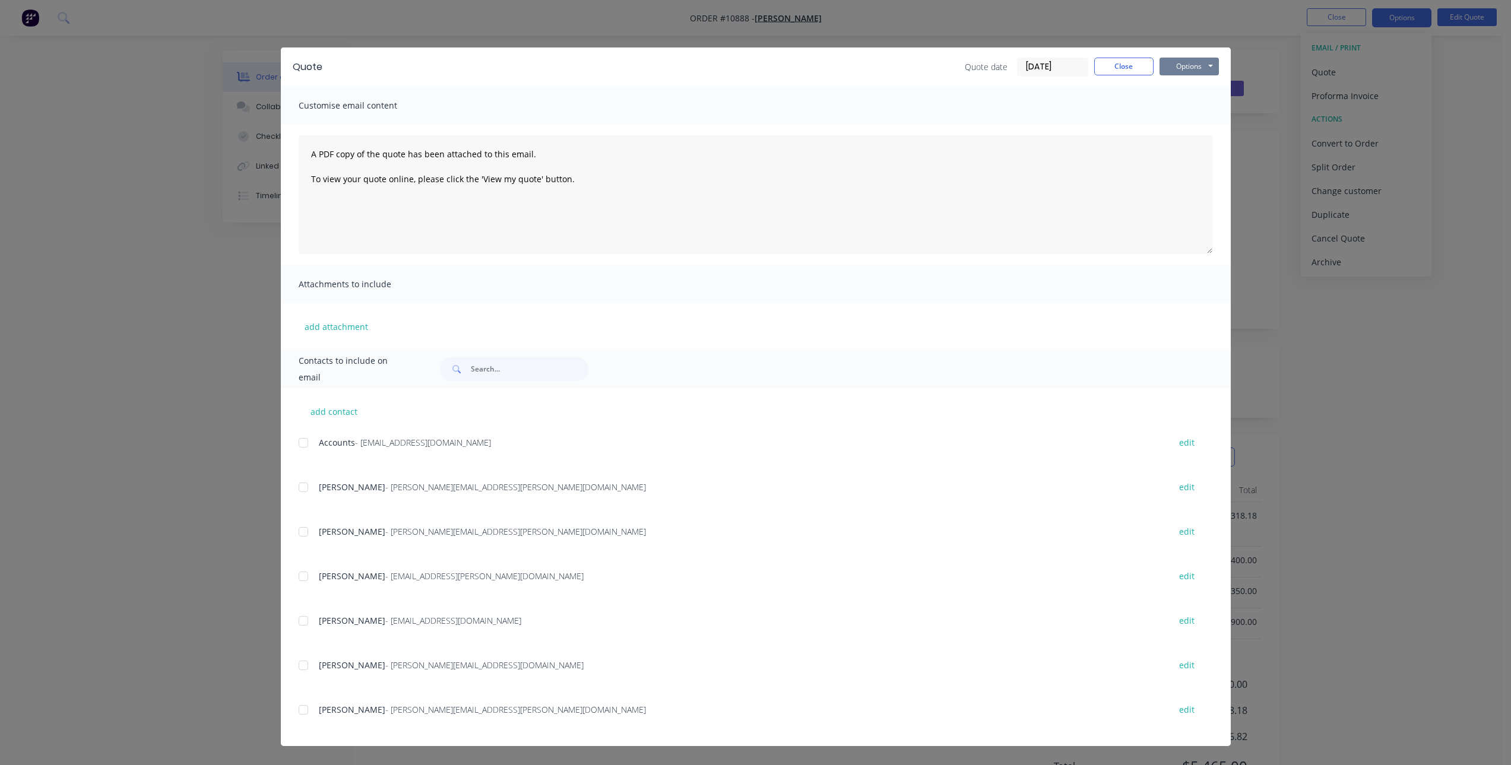
click at [1202, 64] on button "Options" at bounding box center [1188, 67] width 59 height 18
click at [1204, 107] on button "Print" at bounding box center [1197, 107] width 76 height 20
click at [1141, 68] on button "Close" at bounding box center [1123, 67] width 59 height 18
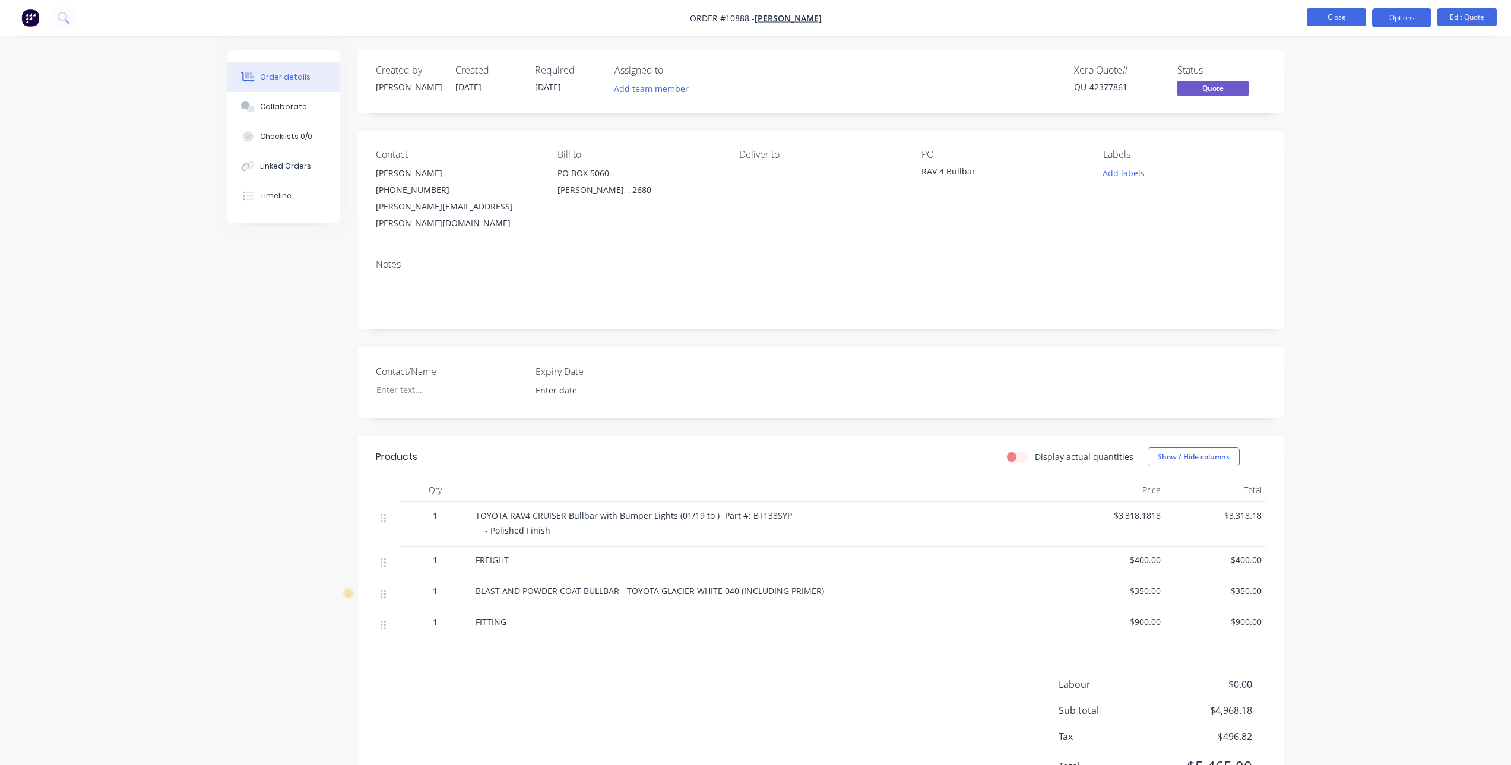
click at [1343, 15] on button "Close" at bounding box center [1335, 17] width 59 height 18
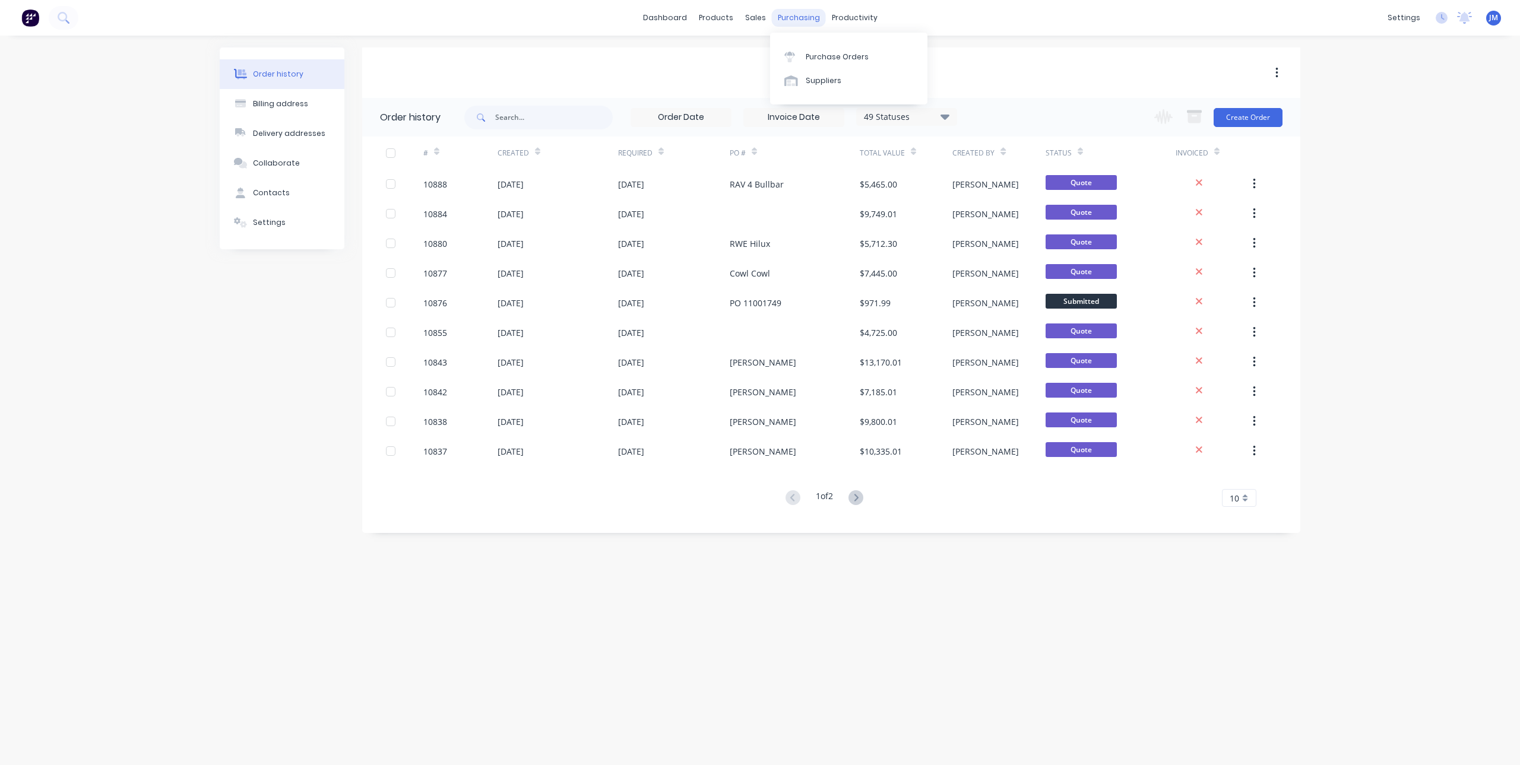
click at [795, 15] on div "purchasing" at bounding box center [799, 18] width 54 height 18
click at [817, 55] on div "Purchase Orders" at bounding box center [836, 57] width 63 height 11
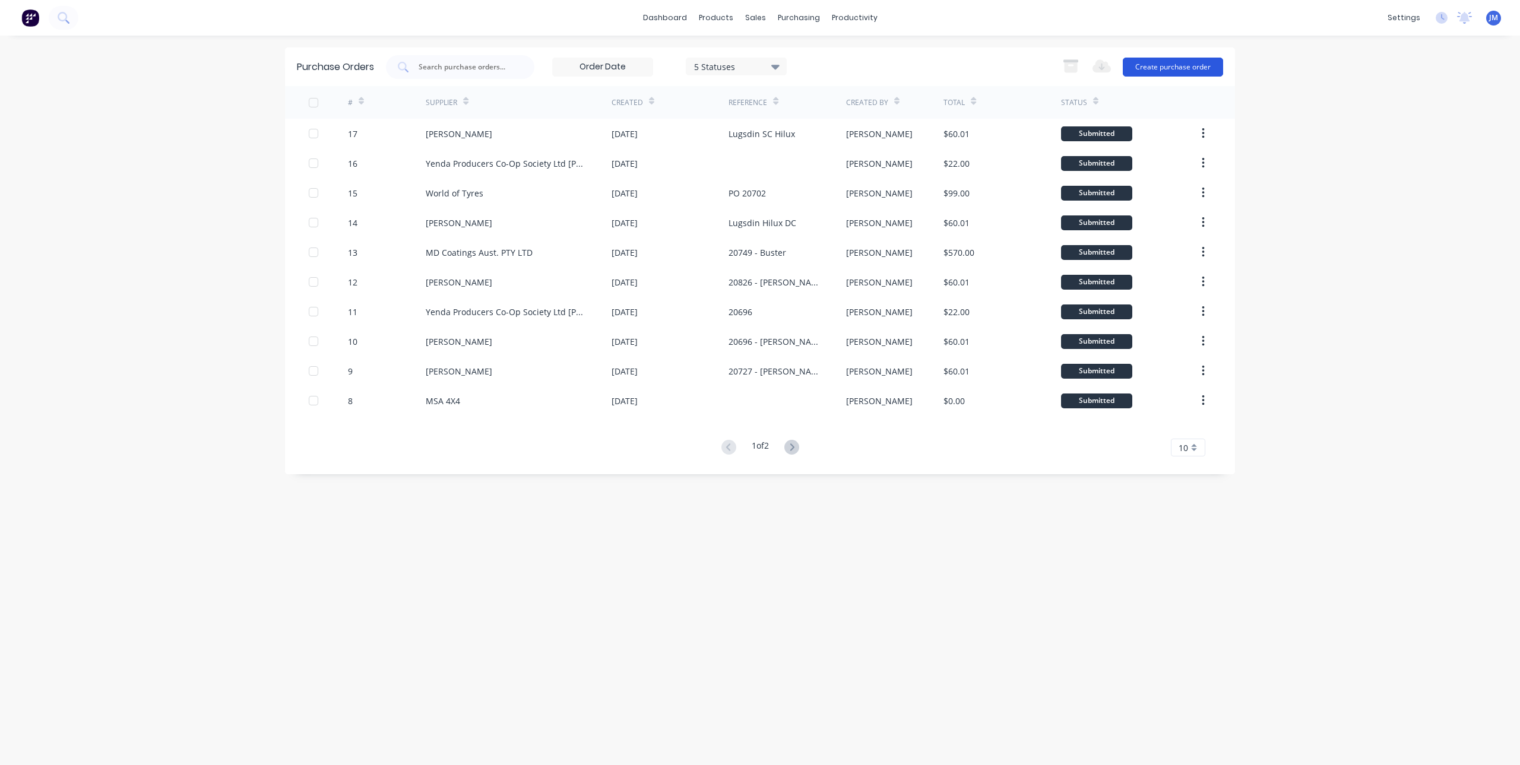
click at [1163, 69] on button "Create purchase order" at bounding box center [1172, 67] width 100 height 19
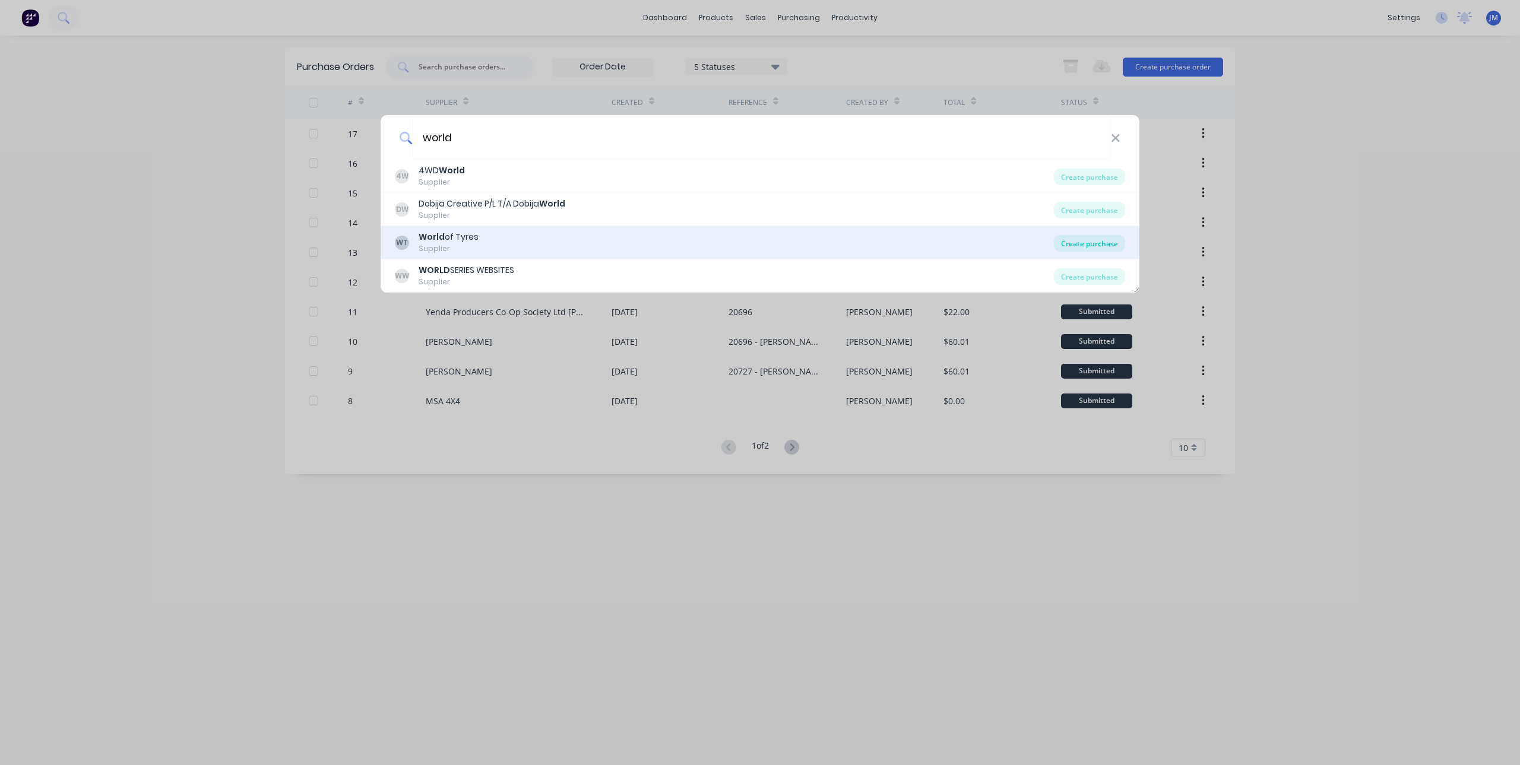
type input "world"
click at [1074, 248] on div "Create purchase" at bounding box center [1089, 243] width 71 height 17
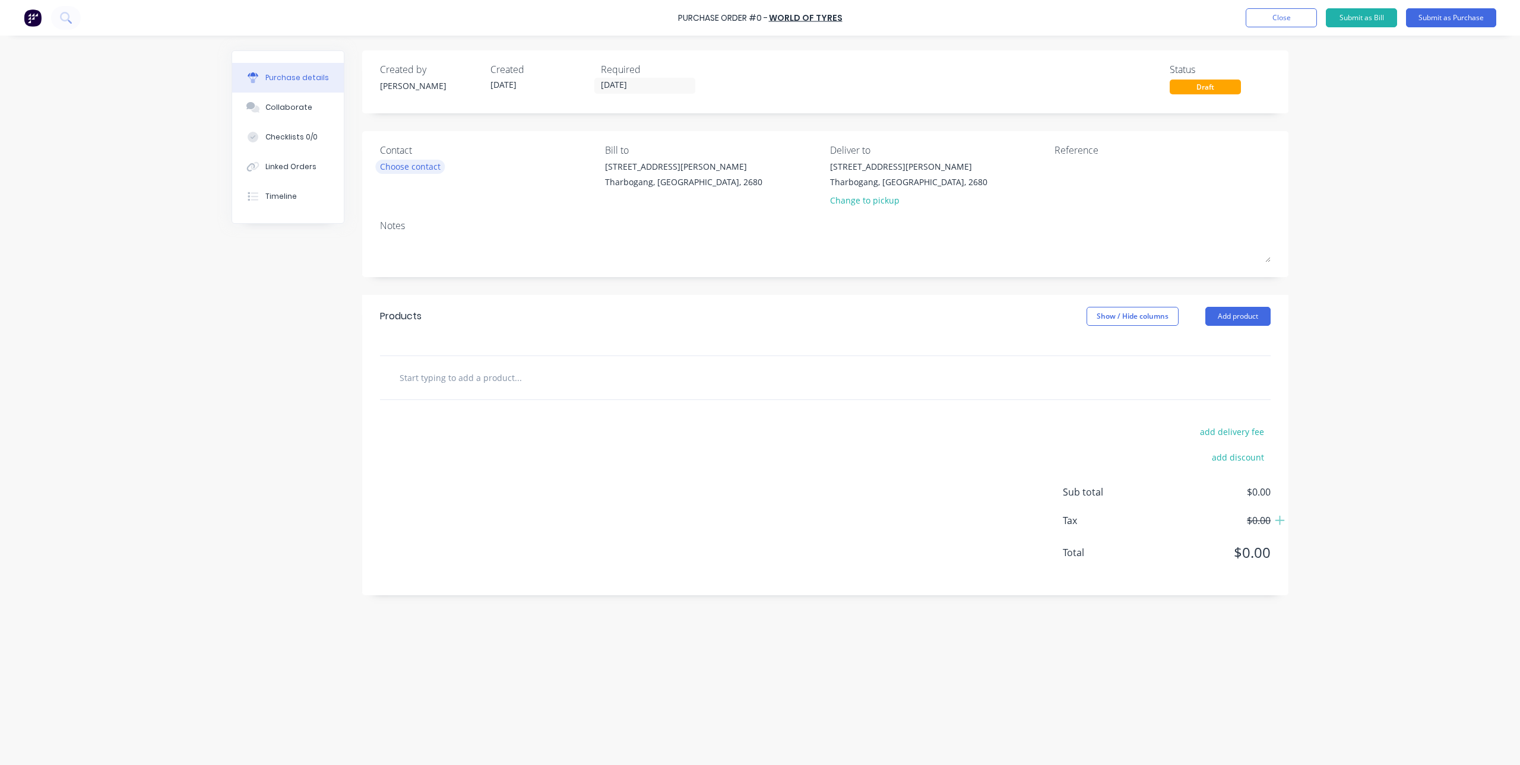
click at [412, 166] on div "Choose contact" at bounding box center [410, 166] width 61 height 12
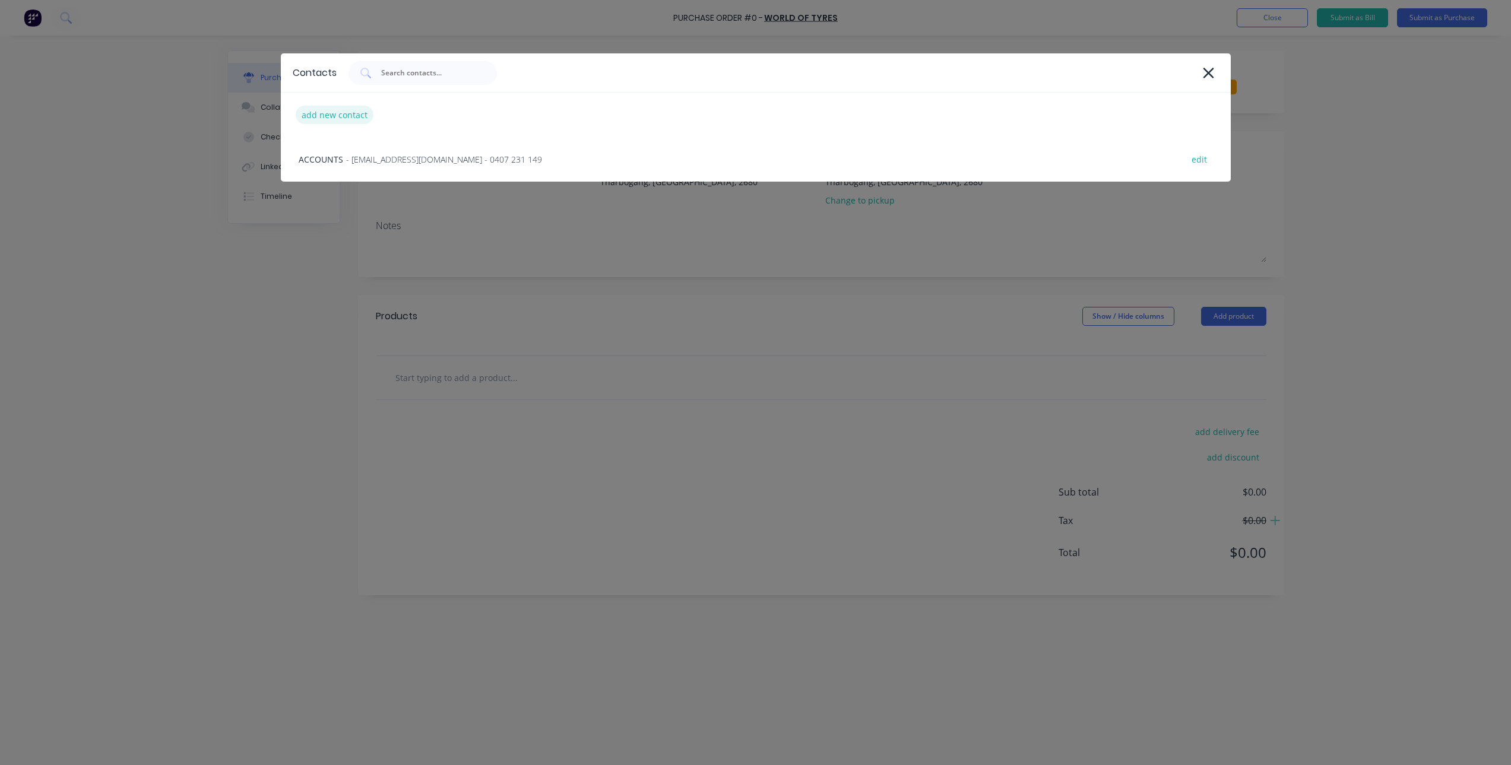
click at [331, 110] on div "add new contact" at bounding box center [335, 115] width 78 height 18
select select "AU"
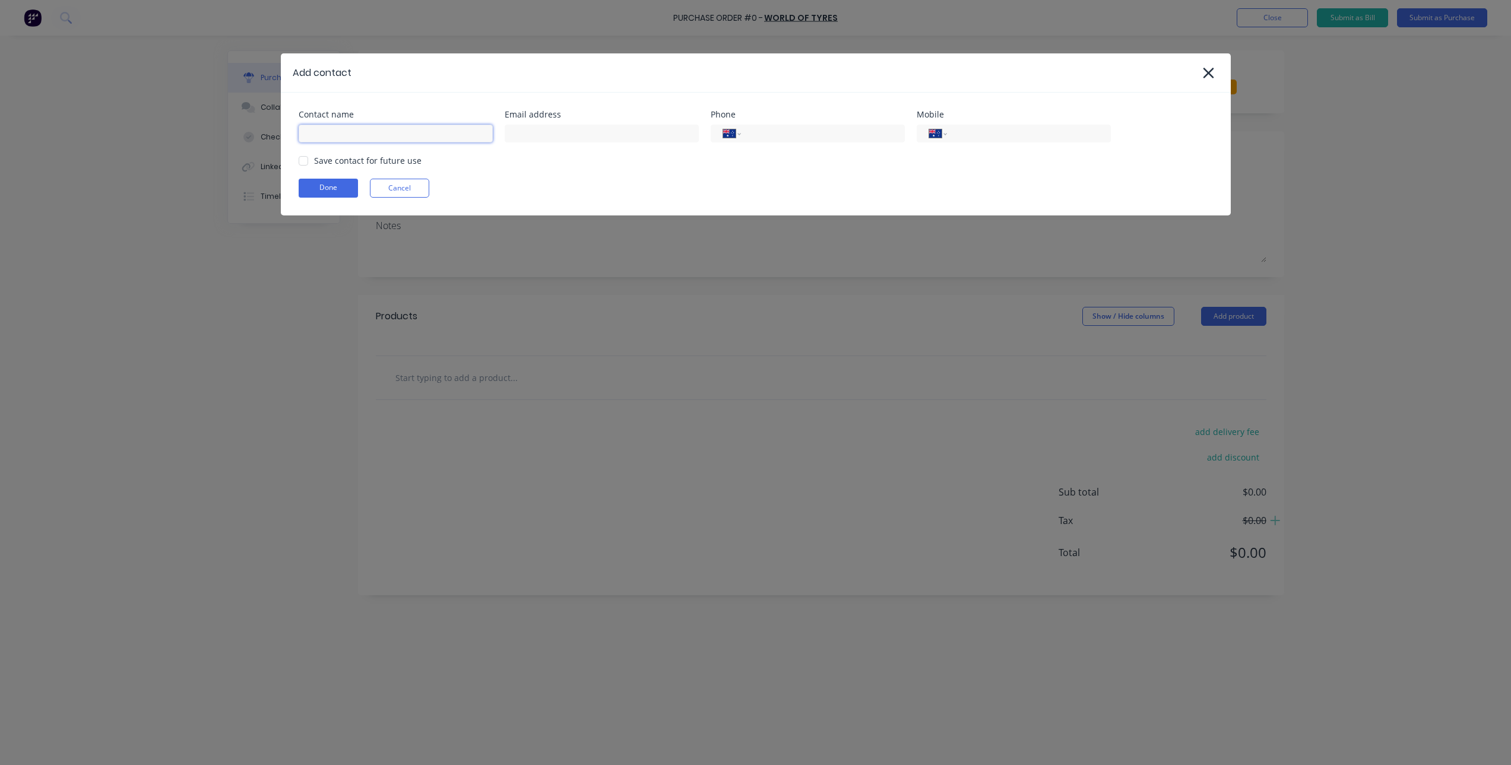
click at [361, 139] on input at bounding box center [396, 134] width 194 height 18
type input "[EMAIL_ADDRESS][DOMAIN_NAME]"
click at [303, 159] on div at bounding box center [303, 161] width 24 height 24
drag, startPoint x: 478, startPoint y: 137, endPoint x: 182, endPoint y: 145, distance: 296.3
click at [182, 145] on div "Add contact Contact name [EMAIL_ADDRESS][DOMAIN_NAME] Email address Phone Inter…" at bounding box center [755, 382] width 1511 height 765
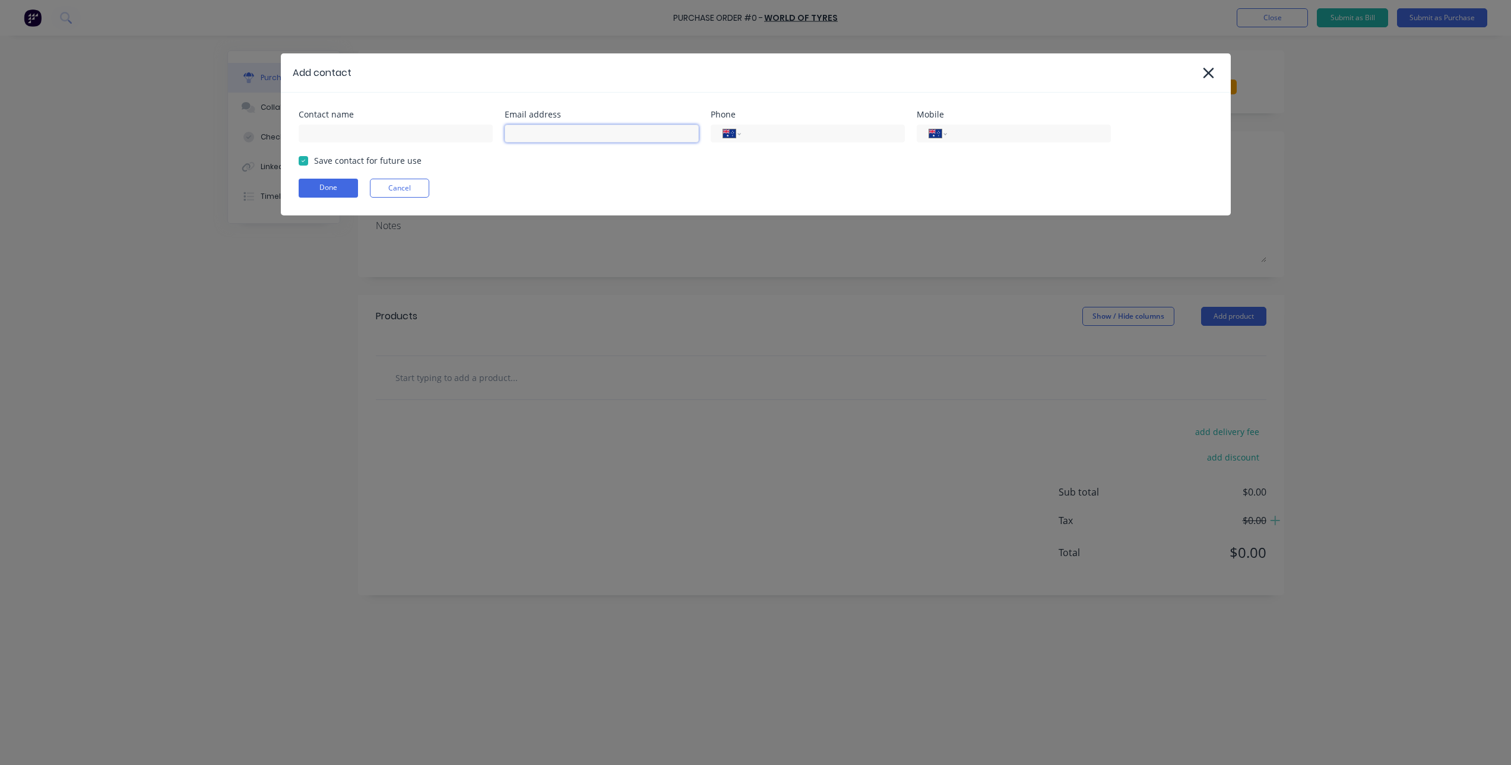
click at [563, 132] on input at bounding box center [602, 134] width 194 height 18
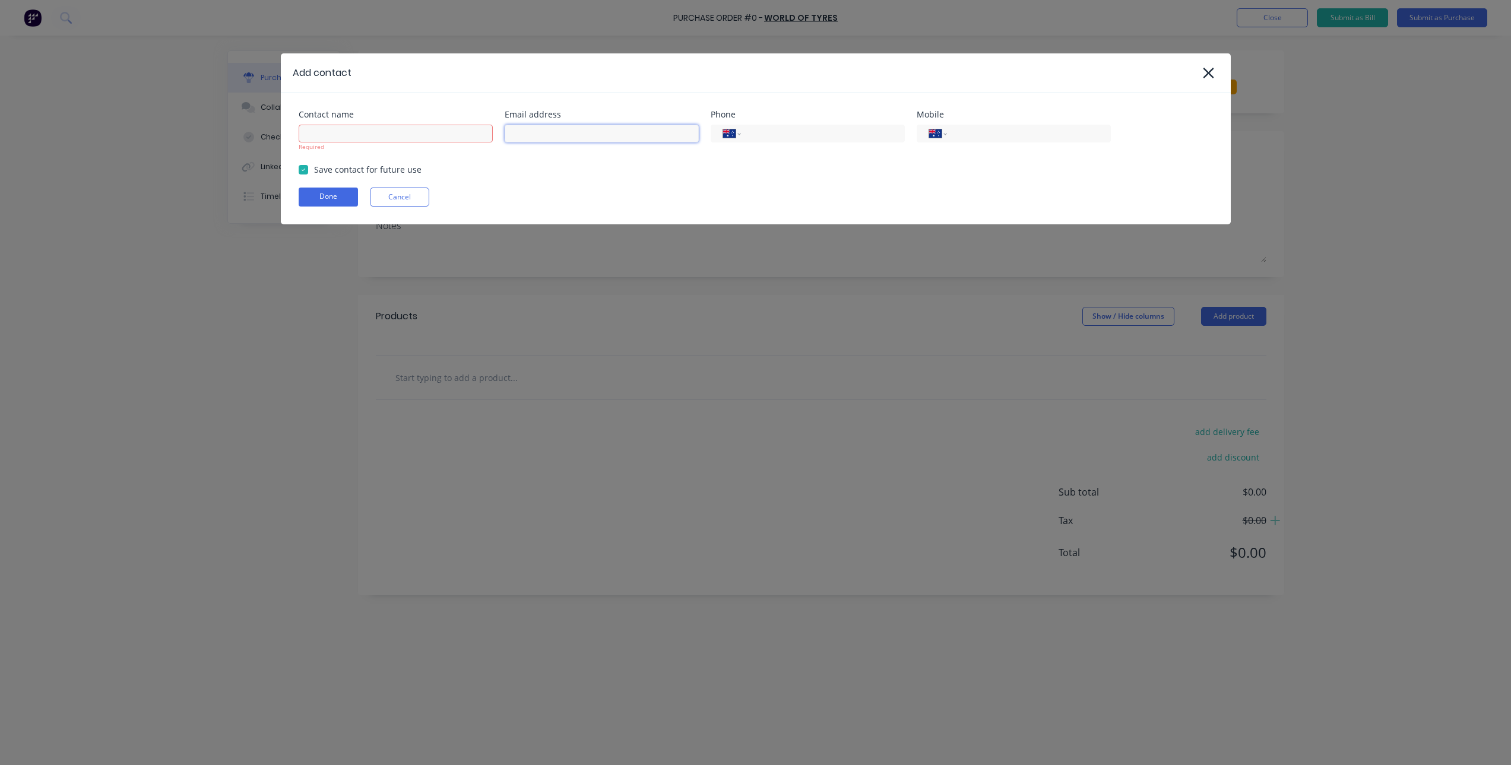
paste input "[EMAIL_ADDRESS][DOMAIN_NAME]"
type input "[EMAIL_ADDRESS][DOMAIN_NAME]"
click at [805, 142] on div "International [GEOGRAPHIC_DATA] [GEOGRAPHIC_DATA] [GEOGRAPHIC_DATA] [GEOGRAPHIC…" at bounding box center [807, 134] width 194 height 18
click at [783, 138] on input "tel" at bounding box center [820, 134] width 142 height 14
click at [849, 93] on div "Contact name Required Email address [EMAIL_ADDRESS][DOMAIN_NAME] Phone Internat…" at bounding box center [756, 159] width 950 height 132
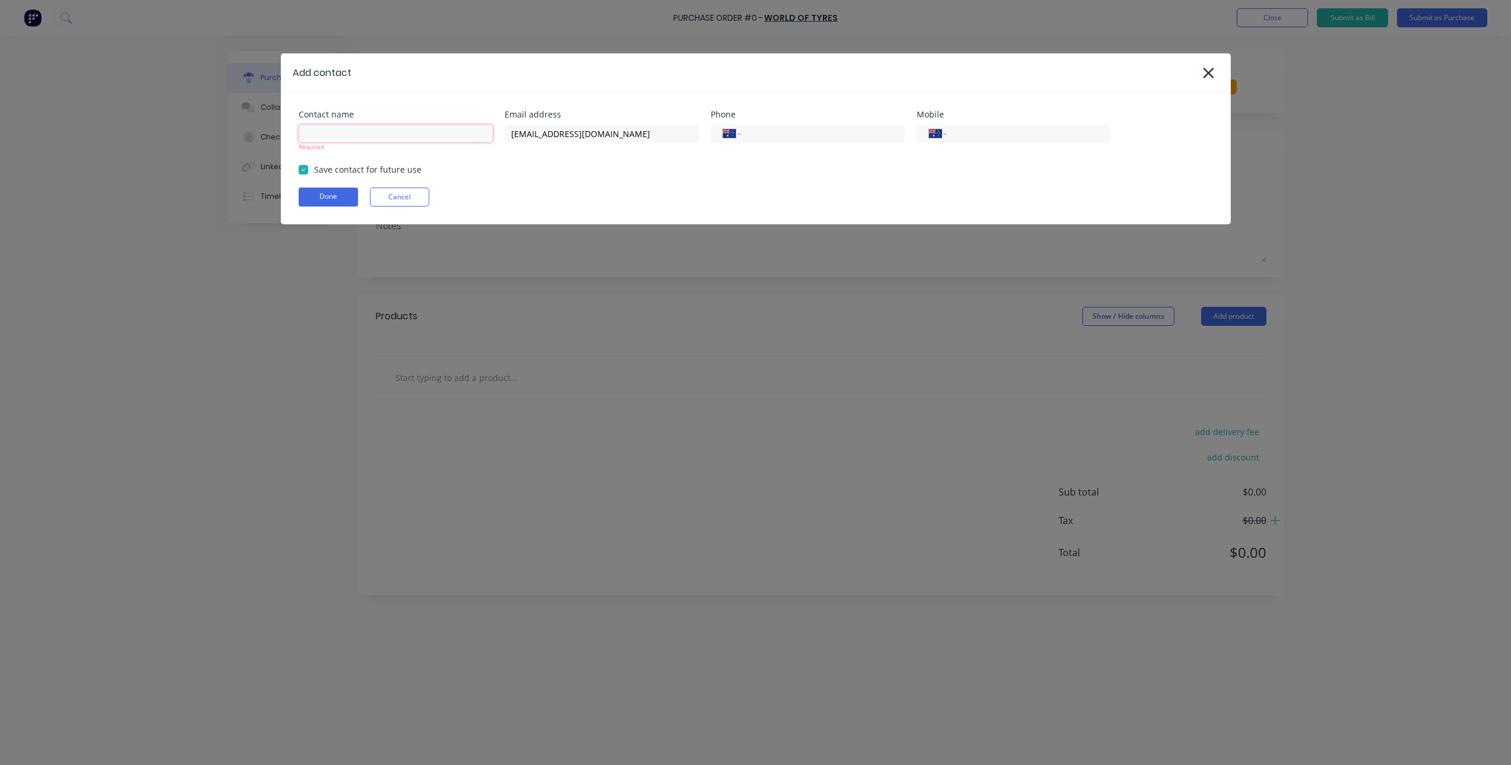
click at [370, 137] on input at bounding box center [396, 134] width 194 height 18
type input "Admin"
click at [537, 174] on div "Contact name Admin Required Email address [EMAIL_ADDRESS][DOMAIN_NAME] Phone In…" at bounding box center [756, 159] width 950 height 132
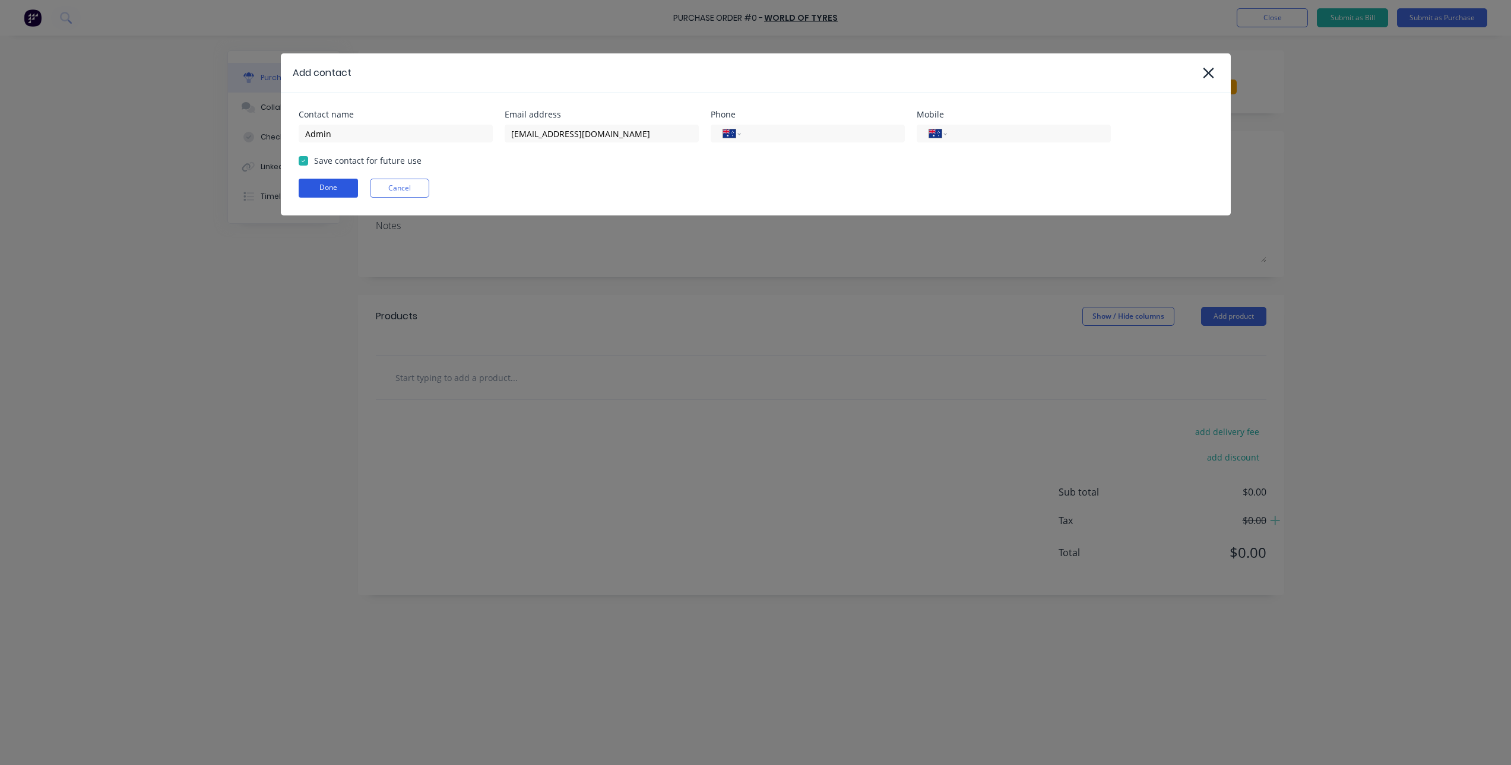
click at [337, 181] on button "Done" at bounding box center [328, 188] width 59 height 19
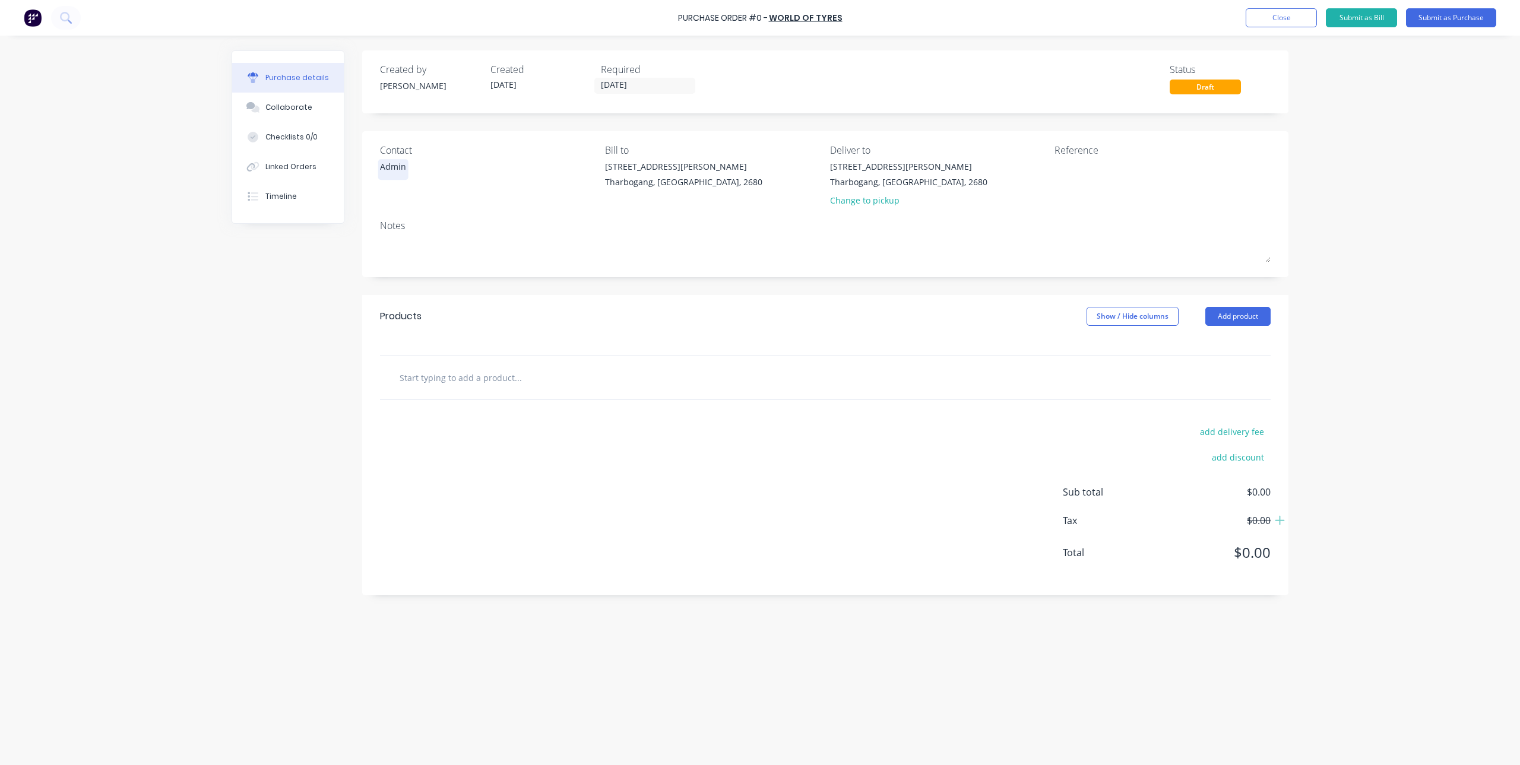
click at [401, 173] on div "Admin" at bounding box center [393, 169] width 26 height 18
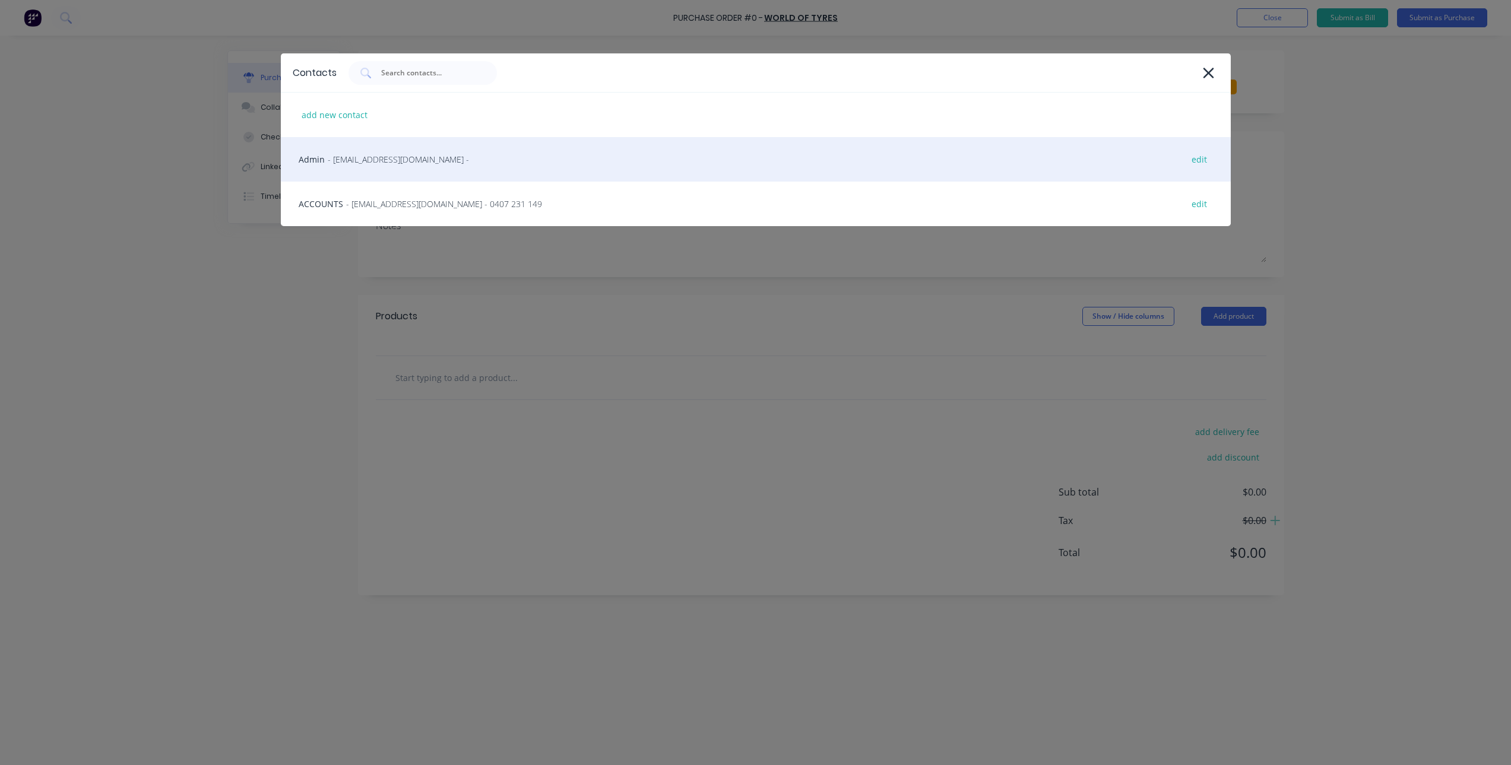
click at [371, 157] on span "- [EMAIL_ADDRESS][DOMAIN_NAME] -" at bounding box center [398, 159] width 141 height 12
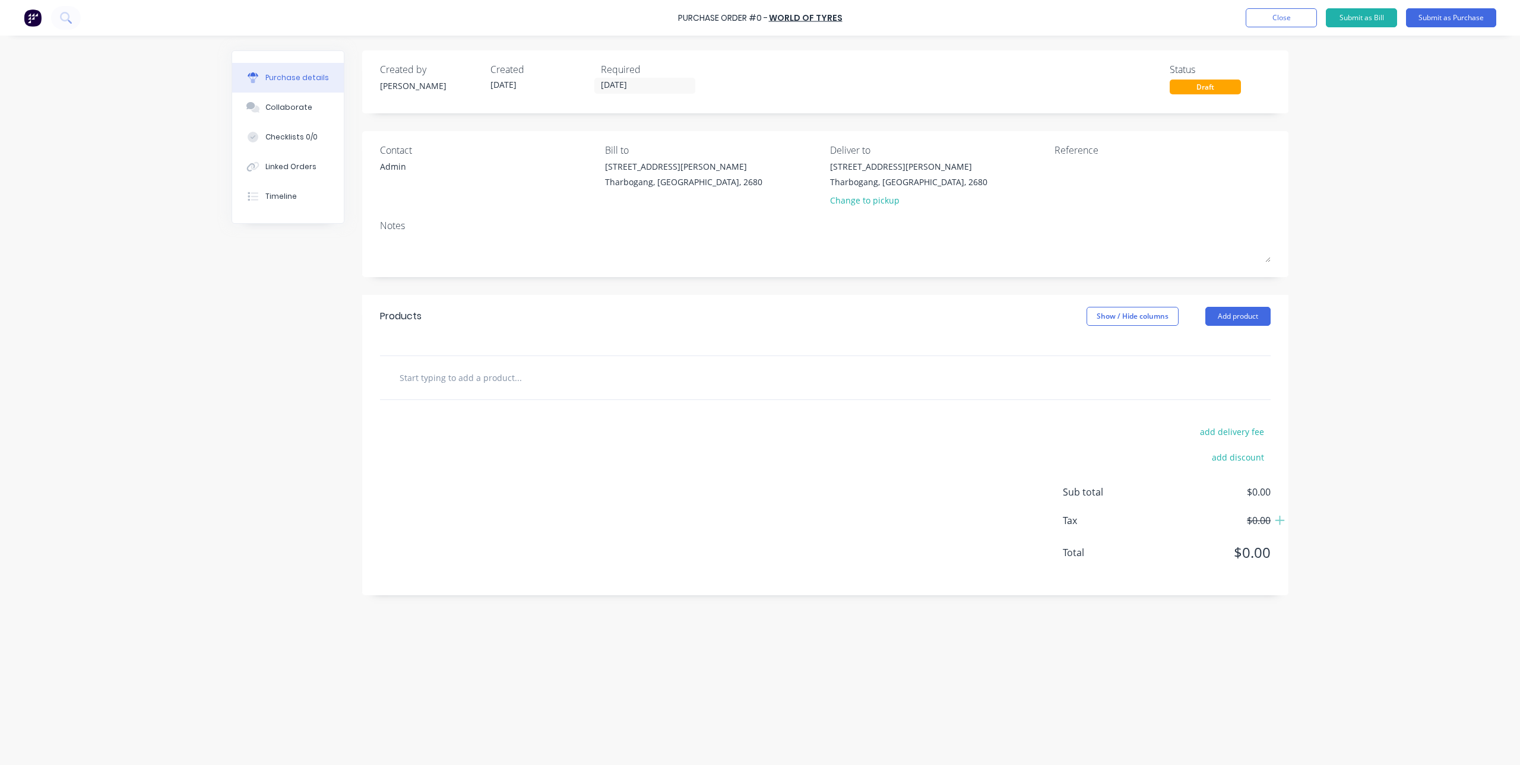
click at [482, 389] on input "text" at bounding box center [517, 378] width 237 height 24
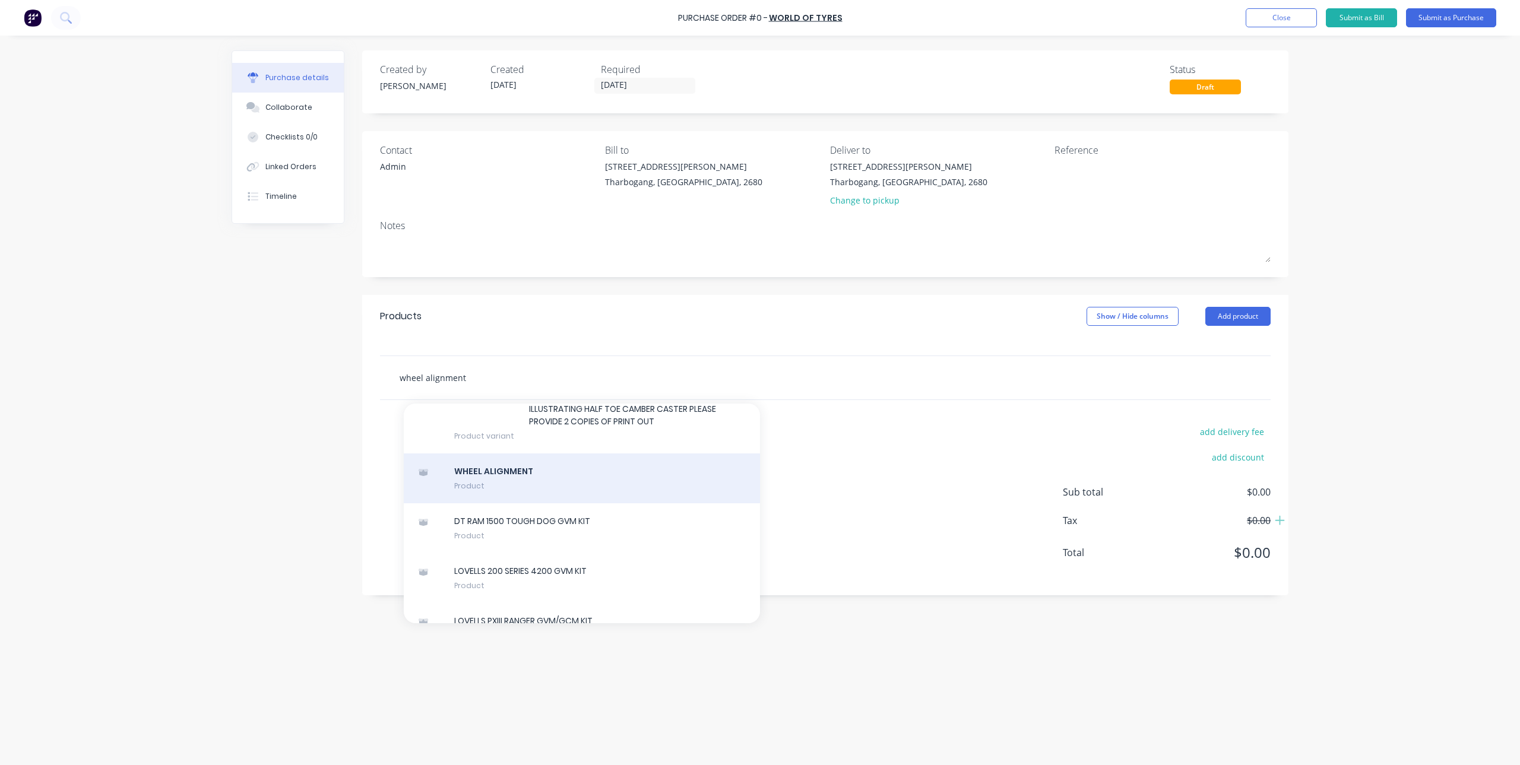
type input "wheel alignment"
click at [500, 503] on div "WHEEL ALIGNMENT Product" at bounding box center [582, 478] width 356 height 50
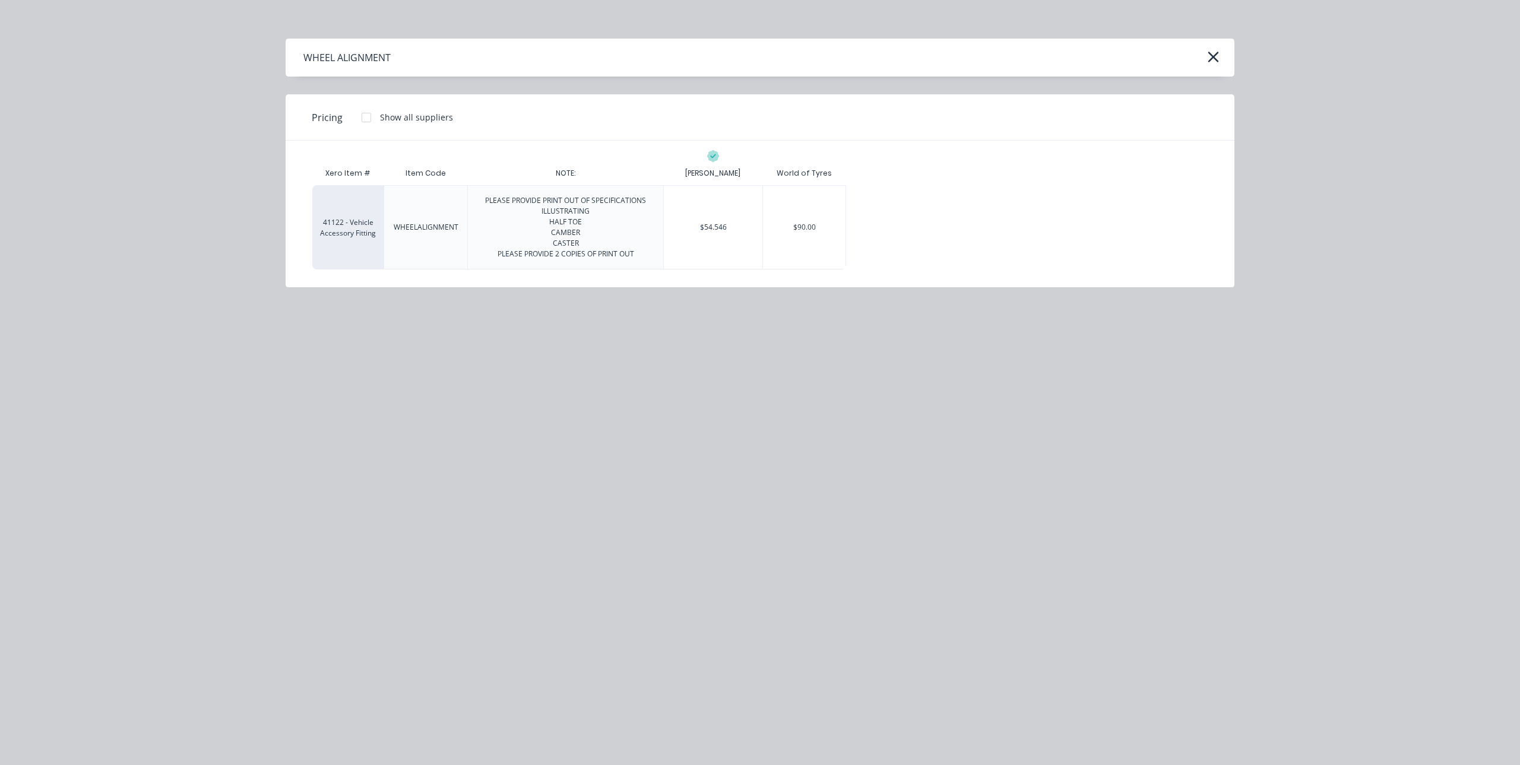
click at [362, 116] on div at bounding box center [366, 118] width 24 height 24
click at [889, 225] on div "$90.00" at bounding box center [899, 227] width 106 height 83
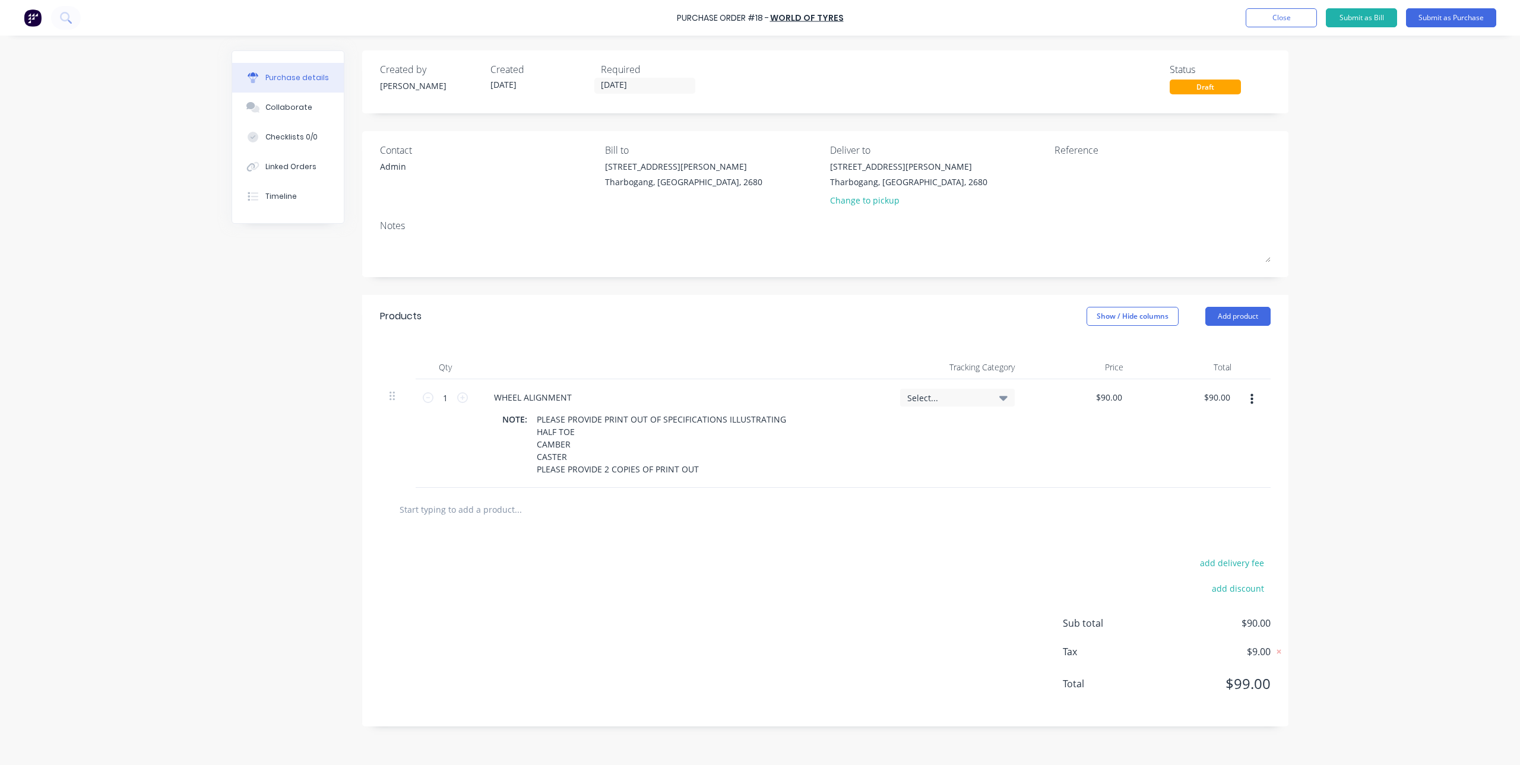
click at [860, 580] on div "add delivery fee add discount Sub total $90.00 Tax $9.00 Total $99.00" at bounding box center [825, 628] width 926 height 195
click at [1058, 175] on textarea at bounding box center [1128, 173] width 148 height 27
type textarea "Leeton To"
type textarea "x"
type textarea "Leeton Toy"
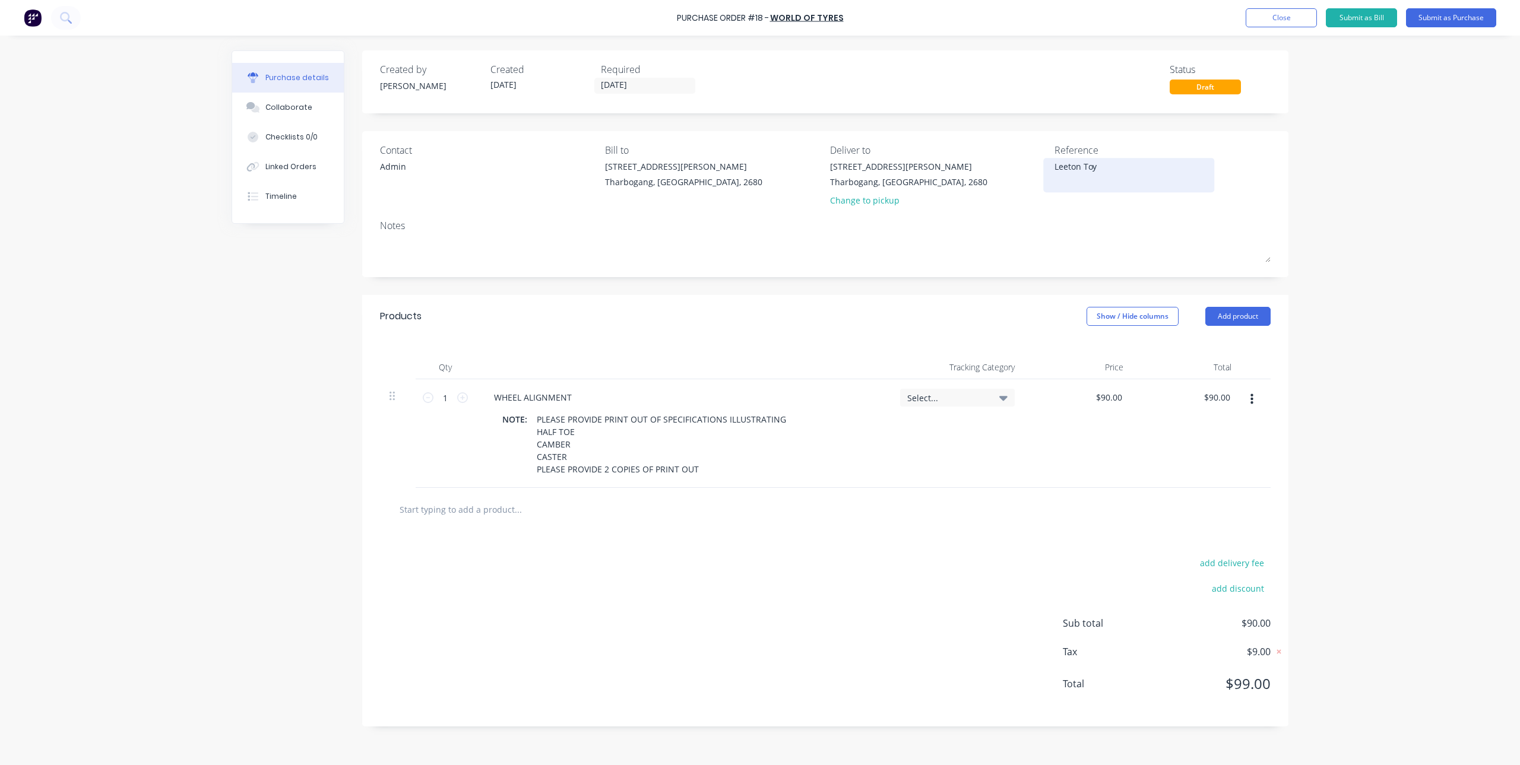
type textarea "x"
type textarea "Leeton Toyo"
type textarea "x"
type textarea "Leeton Toyot"
type textarea "x"
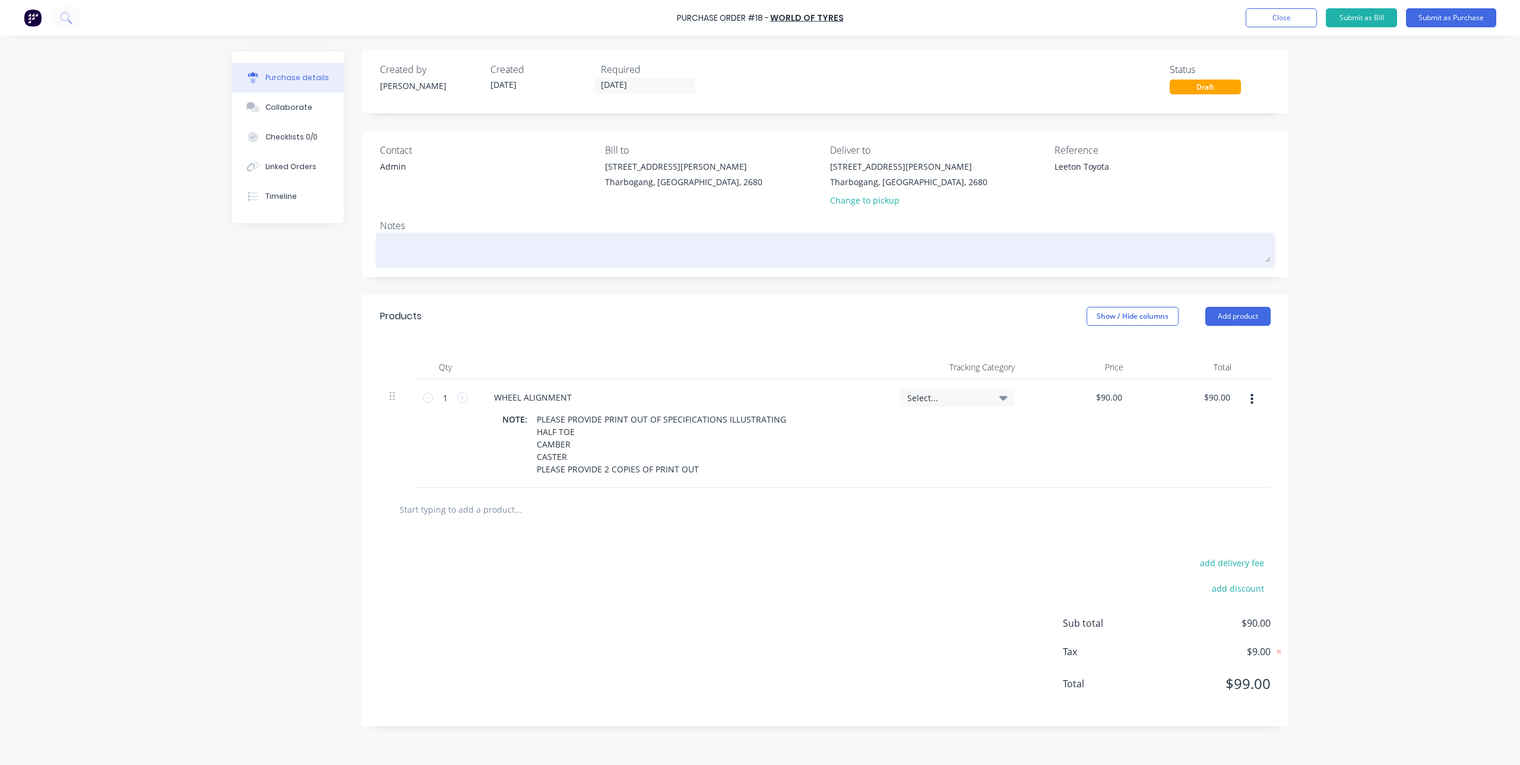
type textarea "Leeton Toyota"
type textarea "x"
type textarea "Leeton Toyota"
click at [1046, 243] on textarea at bounding box center [825, 249] width 890 height 27
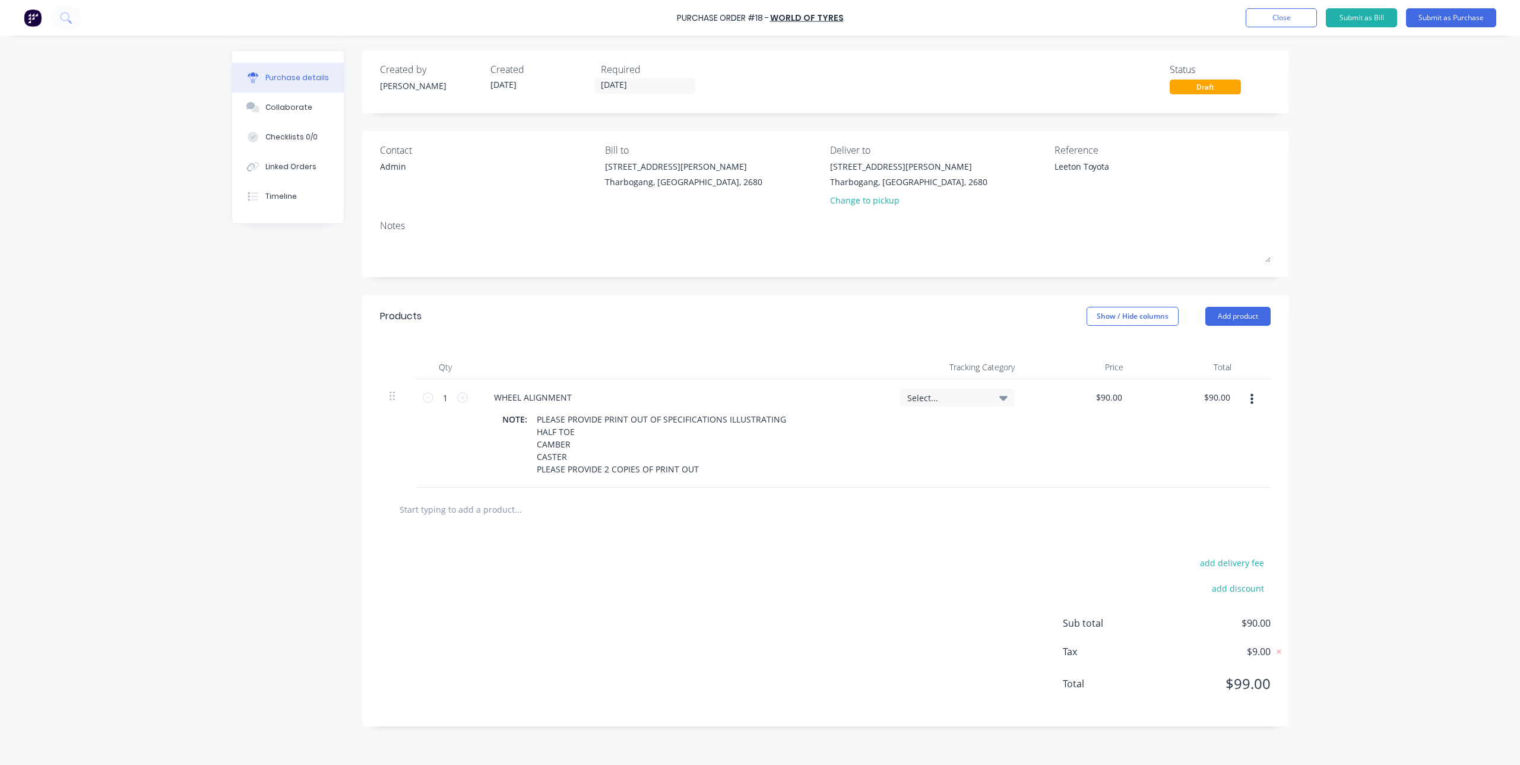
click at [1050, 204] on div "Contact Admin Bill to [STREET_ADDRESS][PERSON_NAME] Deliver to [STREET_ADDRESS]…" at bounding box center [825, 177] width 890 height 69
click at [1438, 14] on button "Submit as Purchase" at bounding box center [1451, 17] width 90 height 19
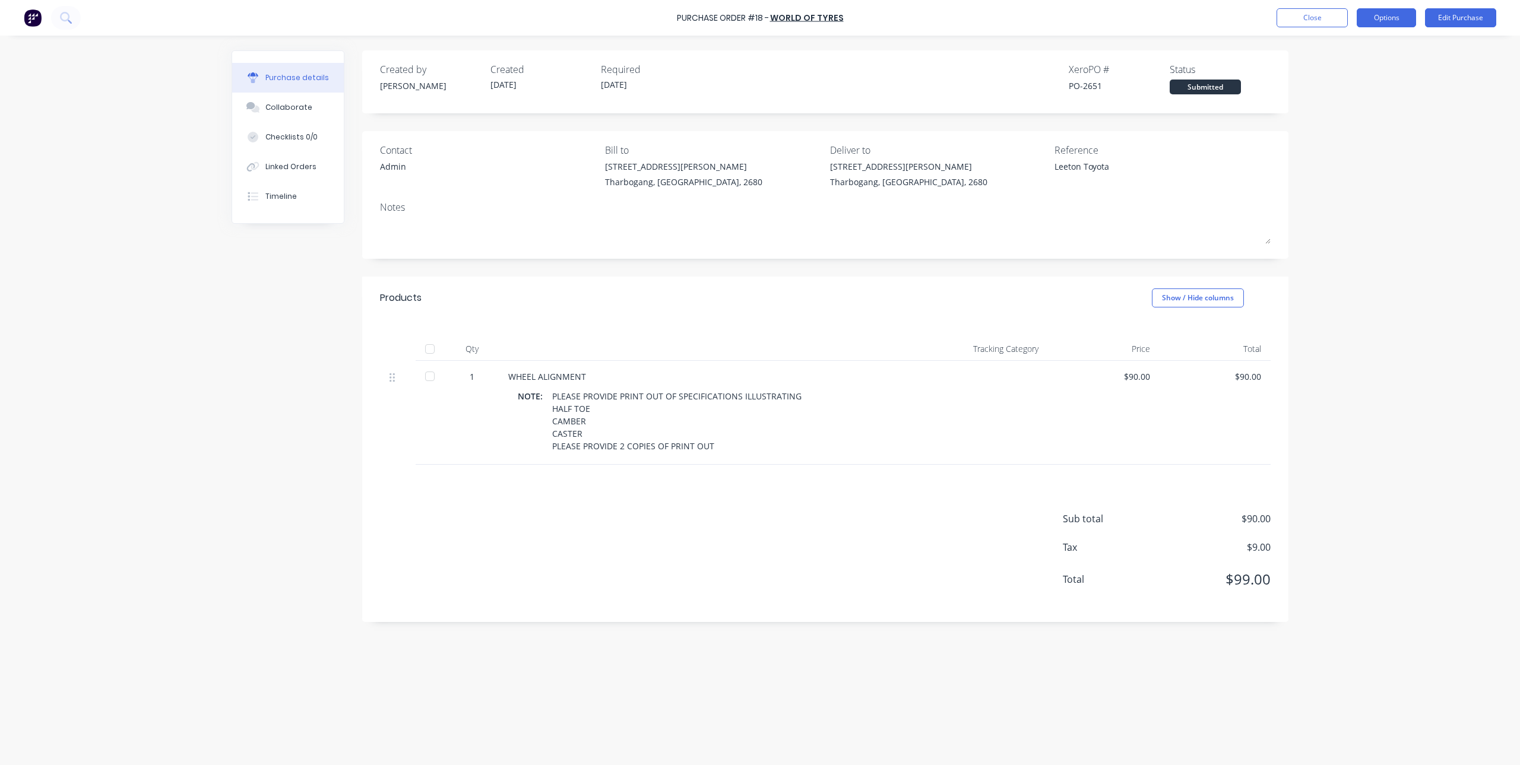
click at [1385, 21] on button "Options" at bounding box center [1385, 17] width 59 height 19
click at [1363, 50] on div "Print / Email" at bounding box center [1359, 48] width 91 height 17
click at [1337, 68] on div "With pricing" at bounding box center [1359, 72] width 91 height 17
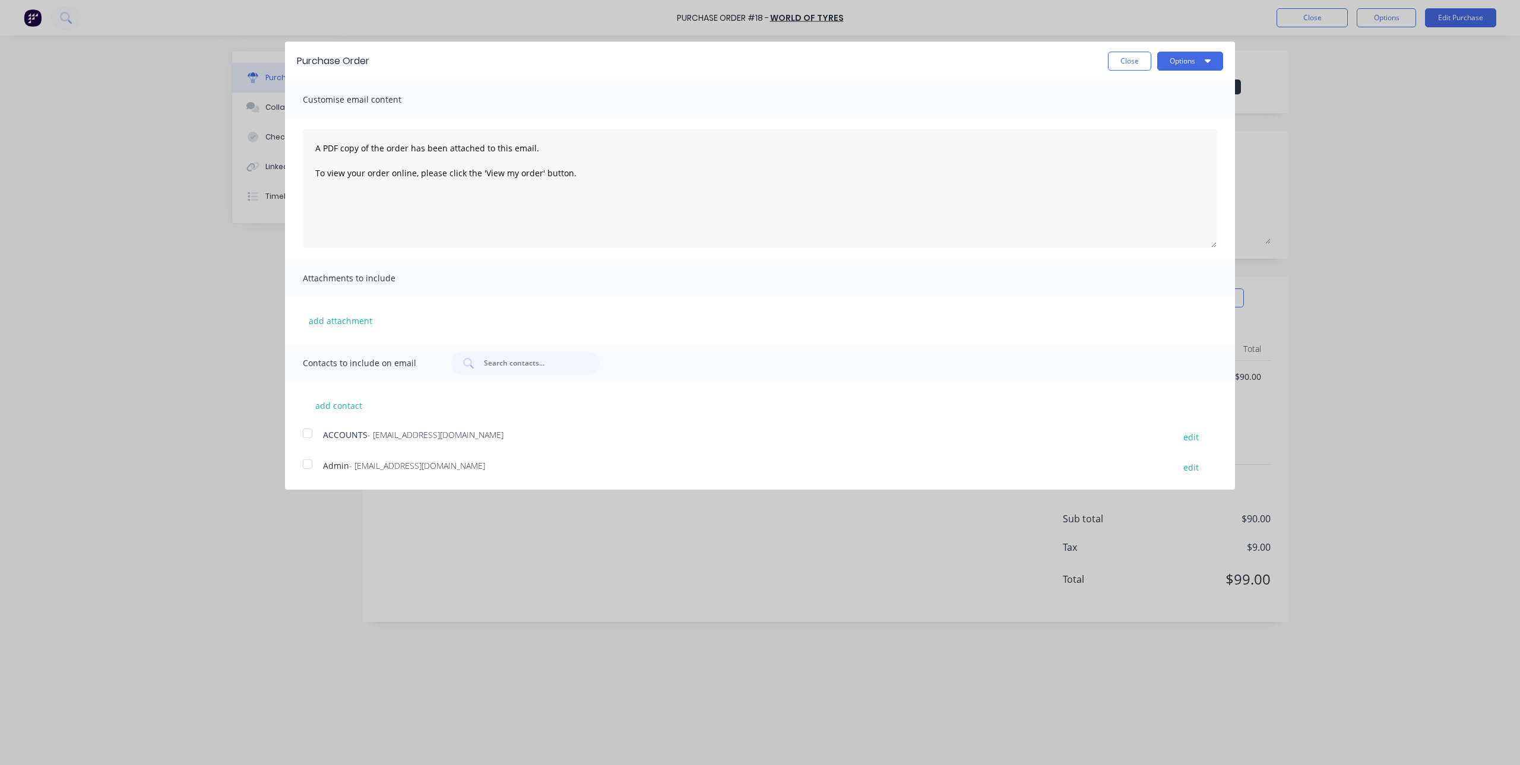
click at [306, 461] on div at bounding box center [308, 464] width 24 height 24
click at [310, 430] on div at bounding box center [308, 433] width 24 height 24
click at [1183, 60] on button "Options" at bounding box center [1190, 61] width 66 height 19
click at [1138, 114] on div "Email" at bounding box center [1166, 114] width 91 height 17
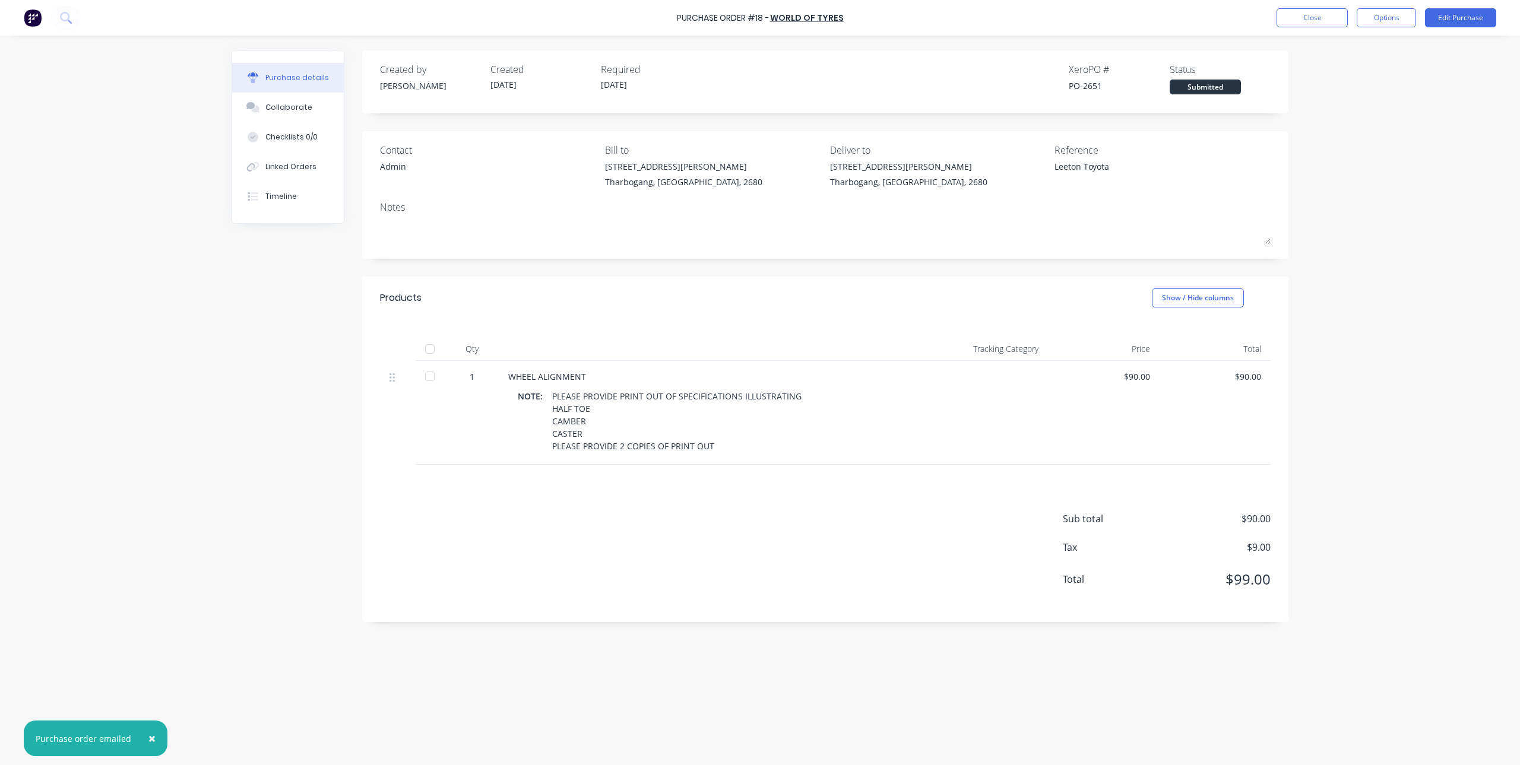
type textarea "x"
